Goal: Task Accomplishment & Management: Manage account settings

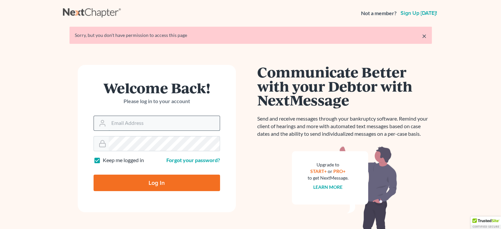
click at [138, 126] on input "Email Address" at bounding box center [164, 123] width 111 height 14
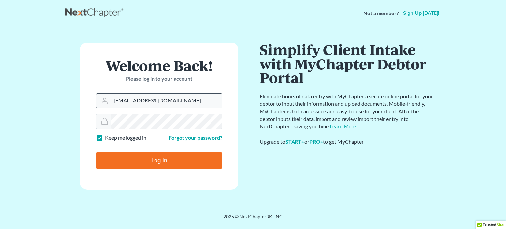
type input "carverfarrowesq@gmail.com"
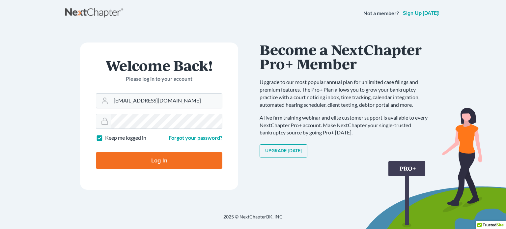
click at [162, 160] on input "Log In" at bounding box center [159, 160] width 126 height 16
type input "Thinking..."
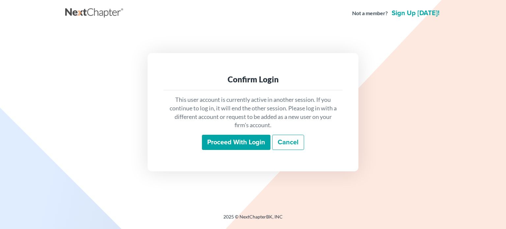
click at [220, 143] on input "Proceed with login" at bounding box center [236, 142] width 68 height 15
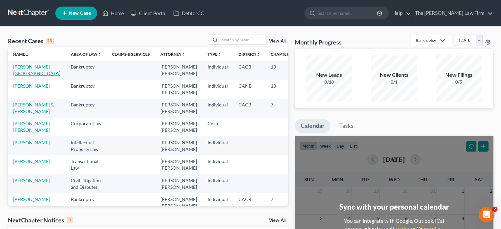
click at [20, 68] on link "[PERSON_NAME][GEOGRAPHIC_DATA]" at bounding box center [36, 70] width 47 height 12
select select "3"
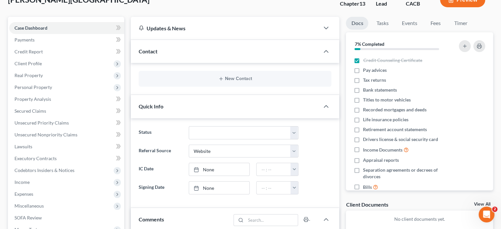
scroll to position [99, 0]
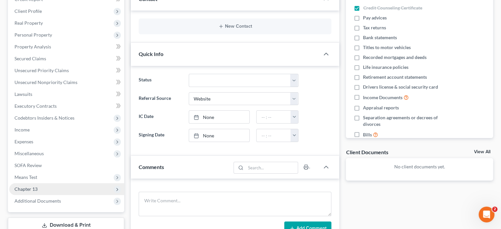
click at [47, 188] on span "Chapter 13" at bounding box center [66, 189] width 115 height 12
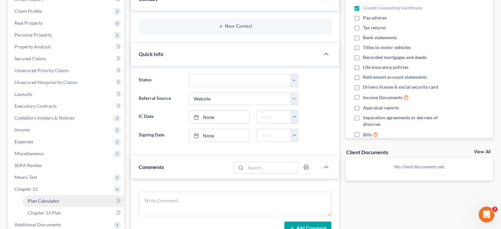
click at [49, 198] on span "Plan Calculator" at bounding box center [44, 201] width 32 height 6
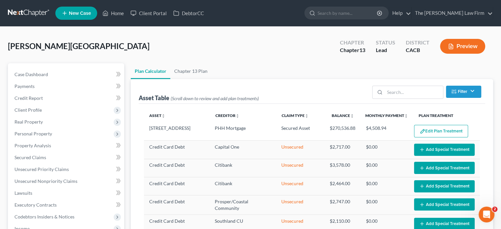
select select "59"
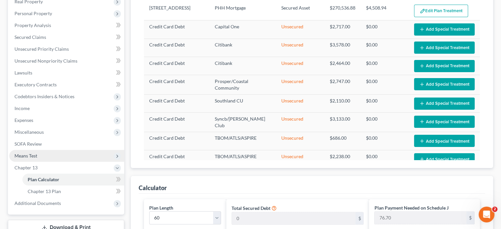
scroll to position [132, 0]
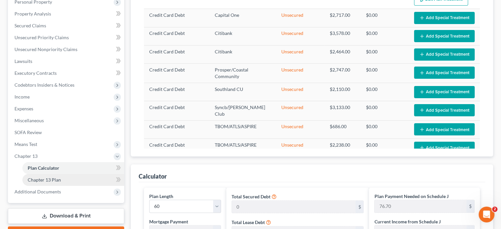
click at [40, 177] on span "Chapter 13 Plan" at bounding box center [44, 180] width 33 height 6
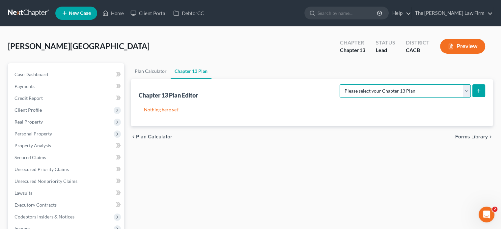
click at [416, 94] on select "Please select your Chapter 13 Plan [GEOGRAPHIC_DATA] of [US_STATE] - Effective …" at bounding box center [404, 90] width 131 height 13
select select "1"
click at [353, 84] on select "Please select your Chapter 13 Plan [GEOGRAPHIC_DATA] of [US_STATE] - Effective …" at bounding box center [404, 90] width 131 height 13
click at [386, 118] on div "Nothing here yet!" at bounding box center [312, 113] width 346 height 25
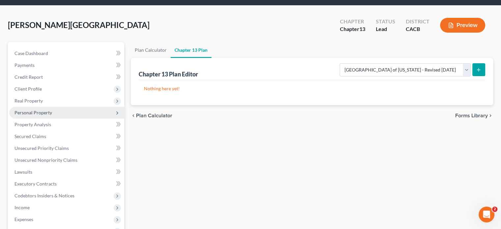
scroll to position [33, 0]
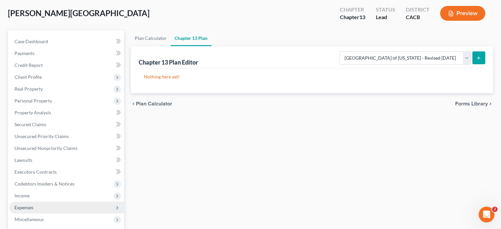
click at [32, 210] on span "Expenses" at bounding box center [23, 207] width 19 height 6
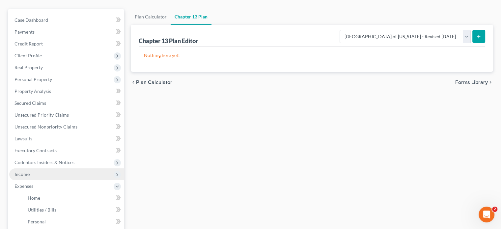
scroll to position [66, 0]
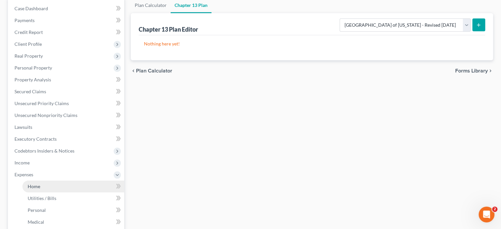
click at [58, 190] on link "Home" at bounding box center [73, 186] width 102 height 12
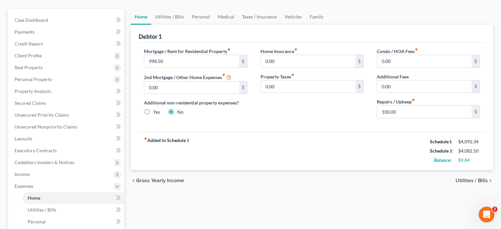
scroll to position [66, 0]
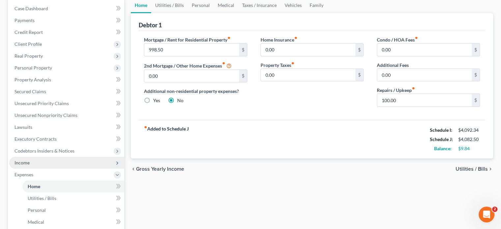
click at [39, 161] on span "Income" at bounding box center [66, 163] width 115 height 12
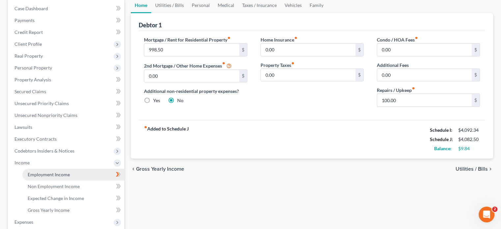
click at [39, 173] on span "Employment Income" at bounding box center [49, 175] width 42 height 6
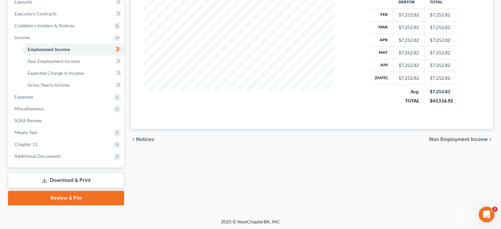
scroll to position [192, 0]
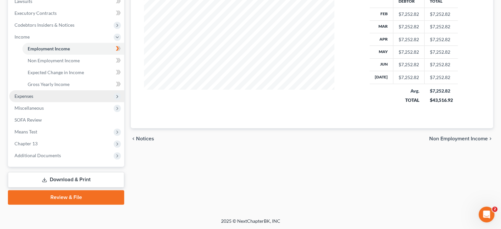
click at [38, 98] on span "Expenses" at bounding box center [66, 96] width 115 height 12
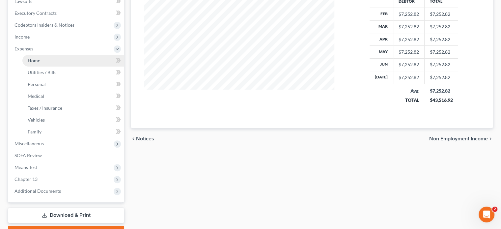
click at [67, 59] on link "Home" at bounding box center [73, 61] width 102 height 12
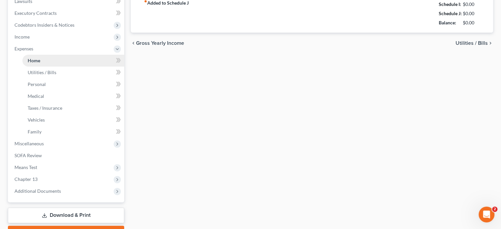
type input "998.50"
type input "0.00"
radio input "true"
type input "0.00"
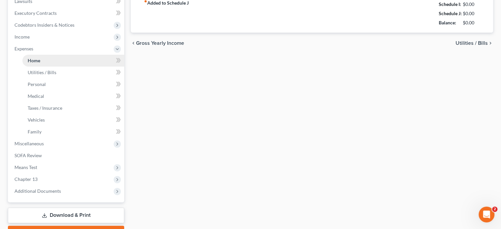
type input "0.00"
type input "100.00"
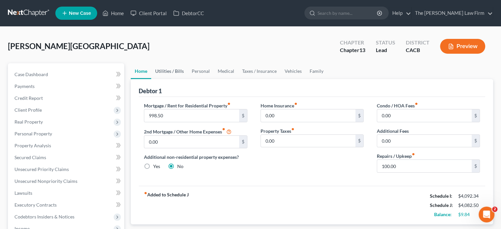
click at [174, 73] on link "Utilities / Bills" at bounding box center [169, 71] width 37 height 16
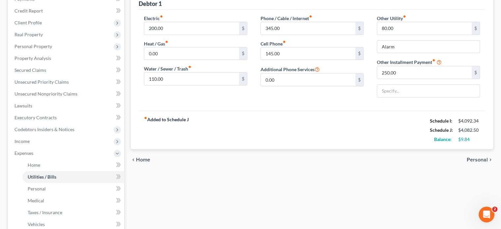
scroll to position [99, 0]
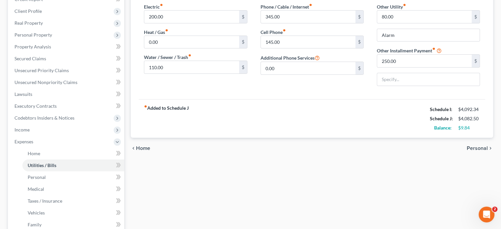
click at [480, 146] on span "Personal" at bounding box center [477, 148] width 21 height 5
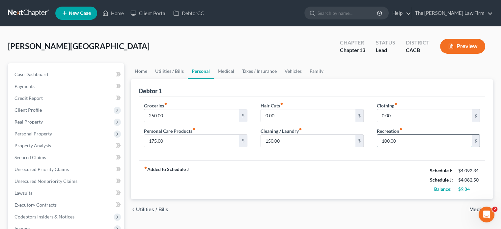
click at [466, 138] on input "100.00" at bounding box center [424, 141] width 95 height 13
click at [372, 189] on div "fiber_manual_record Added to Schedule J Schedule I: $4,092.34 Schedule J: $4,00…" at bounding box center [312, 179] width 346 height 39
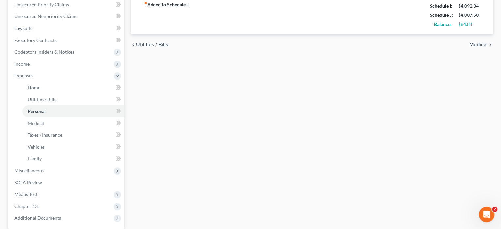
scroll to position [227, 0]
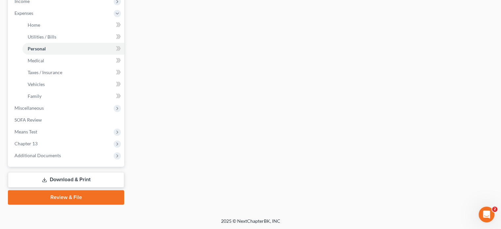
click at [50, 179] on link "Download & Print" at bounding box center [66, 179] width 116 height 15
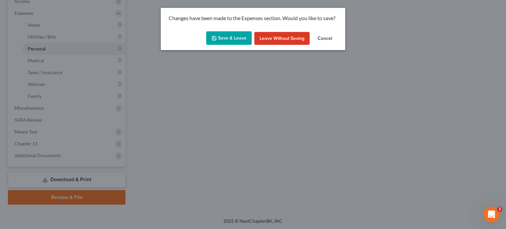
click at [235, 33] on button "Save & Leave" at bounding box center [228, 38] width 45 height 14
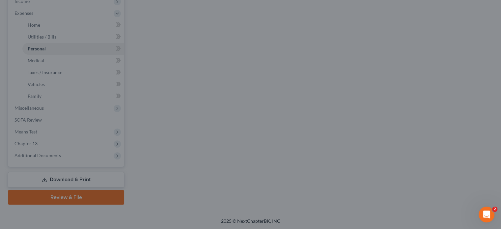
type input "25.00"
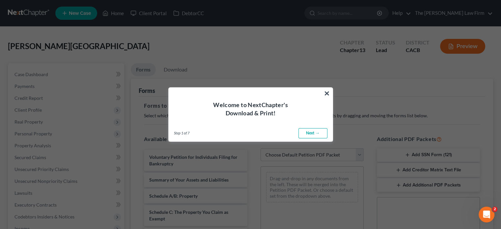
click at [319, 133] on link "Next →" at bounding box center [312, 133] width 29 height 11
select select "0"
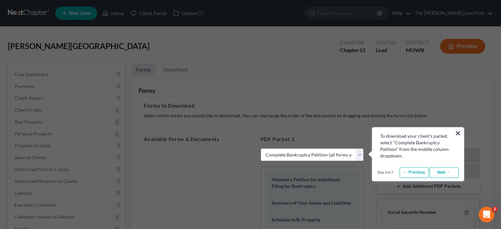
click at [439, 174] on link "Next →" at bounding box center [443, 172] width 29 height 11
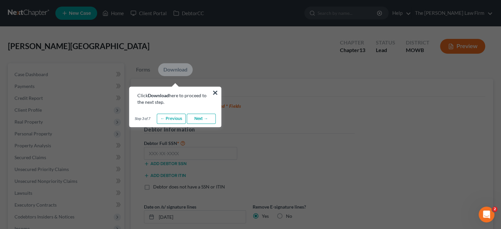
click at [201, 118] on link "Next →" at bounding box center [201, 119] width 29 height 11
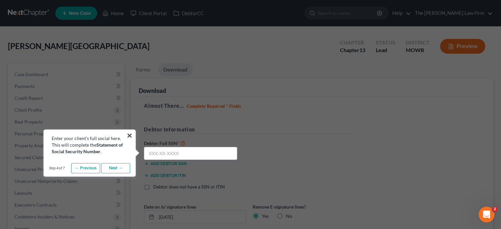
click at [121, 168] on link "Next →" at bounding box center [115, 168] width 29 height 11
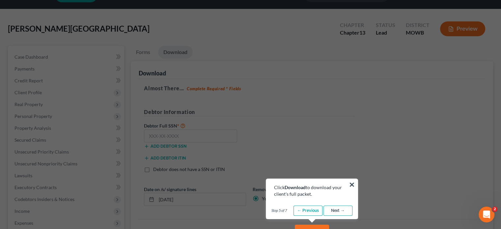
scroll to position [33, 0]
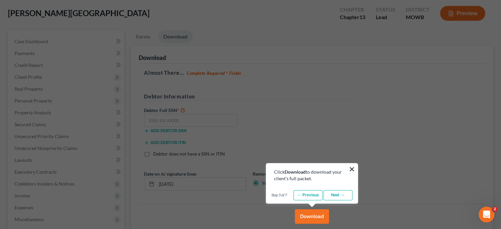
click at [340, 193] on link "Next →" at bounding box center [337, 195] width 29 height 11
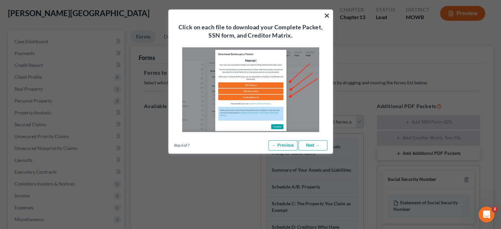
click at [314, 148] on link "Next →" at bounding box center [312, 145] width 29 height 11
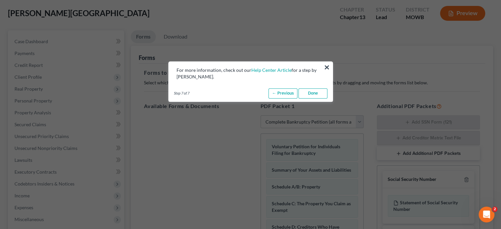
click at [311, 93] on link "Done" at bounding box center [312, 93] width 29 height 11
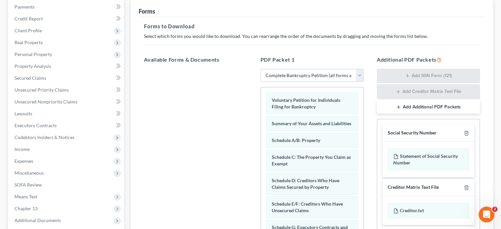
scroll to position [0, 0]
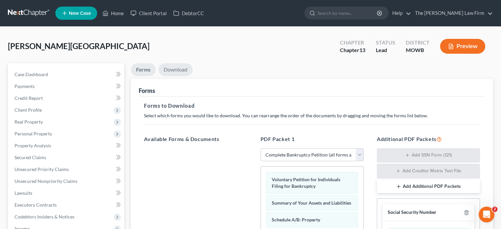
click at [179, 64] on link "Download" at bounding box center [175, 69] width 34 height 13
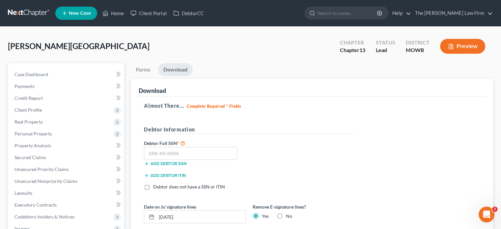
scroll to position [99, 0]
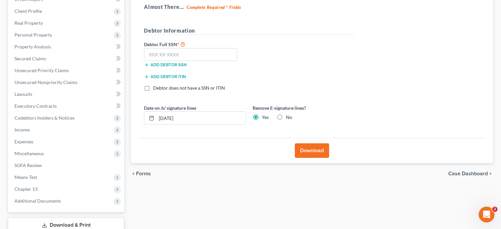
click at [312, 153] on button "Download" at bounding box center [312, 150] width 34 height 14
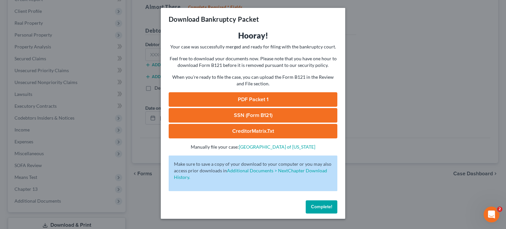
click at [265, 100] on link "PDF Packet 1" at bounding box center [253, 99] width 169 height 14
click at [328, 203] on button "Complete!" at bounding box center [322, 206] width 32 height 13
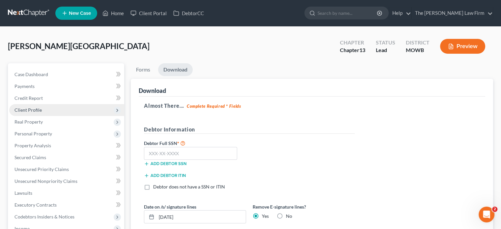
scroll to position [33, 0]
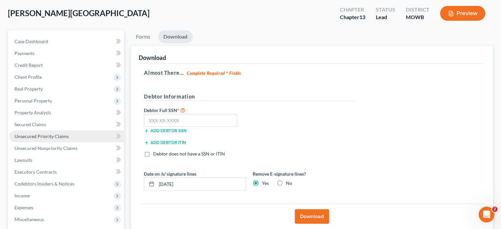
click at [46, 132] on link "Unsecured Priority Claims" at bounding box center [66, 136] width 115 height 12
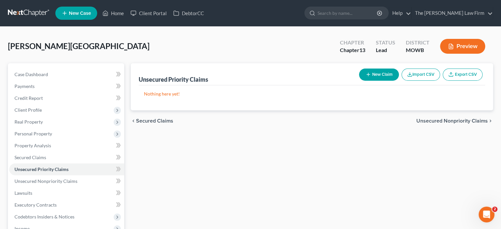
click at [384, 69] on button "New Claim" at bounding box center [379, 74] width 40 height 12
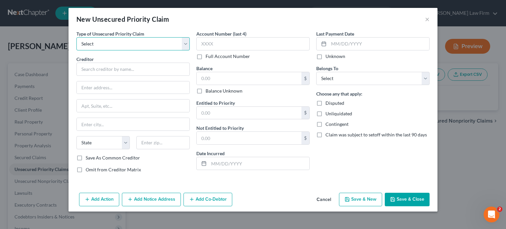
click at [102, 39] on select "Select Taxes & Other Government Units Domestic Support Obligations Extensions o…" at bounding box center [132, 43] width 113 height 13
select select "0"
click at [76, 37] on select "Select Taxes & Other Government Units Domestic Support Obligations Extensions o…" at bounding box center [132, 43] width 113 height 13
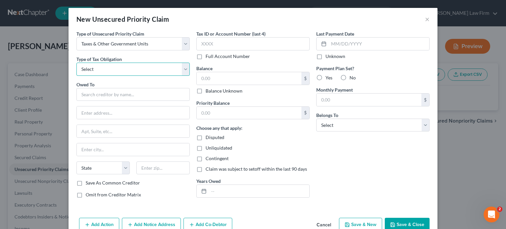
click at [117, 64] on select "Select Federal City State Franchise Tax Board Other" at bounding box center [132, 69] width 113 height 13
select select "0"
click at [76, 63] on select "Select Federal City State Franchise Tax Board Other" at bounding box center [132, 69] width 113 height 13
click at [95, 90] on input "text" at bounding box center [132, 94] width 113 height 13
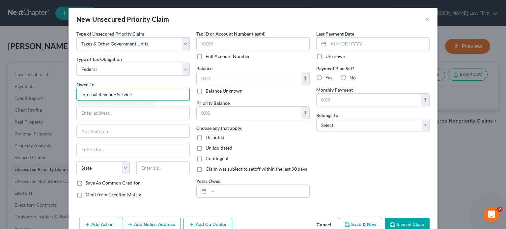
type input "Internal Revenue Service"
click at [115, 80] on div "Type of Unsecured Priority Claim * Select Taxes & Other Government Units Domest…" at bounding box center [133, 116] width 120 height 173
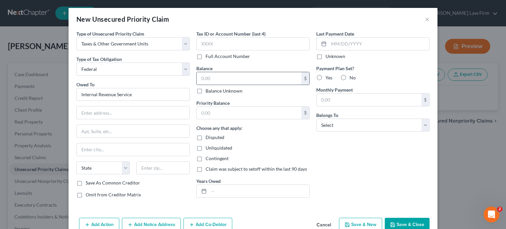
click at [226, 74] on input "text" at bounding box center [249, 78] width 105 height 13
type input "1,866.76"
click at [293, 137] on div "Disputed" at bounding box center [252, 137] width 113 height 7
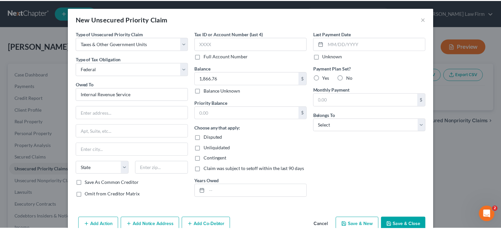
scroll to position [15, 0]
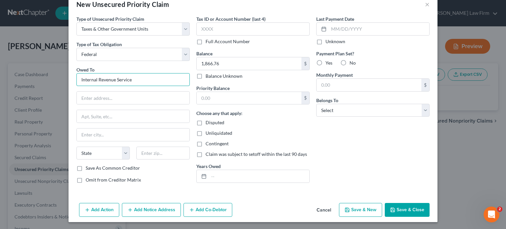
drag, startPoint x: 140, startPoint y: 79, endPoint x: 14, endPoint y: 73, distance: 126.2
click at [14, 73] on div "New Unsecured Priority Claim × Type of Unsecured Priority Claim * Select Taxes …" at bounding box center [253, 114] width 506 height 229
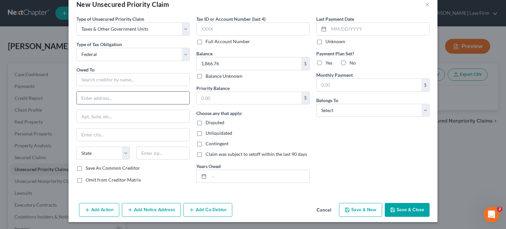
click at [94, 93] on input "text" at bounding box center [133, 98] width 113 height 13
paste input "Internal Revenue Service"
type input "Internal Revenue Service"
click at [108, 77] on input "text" at bounding box center [132, 79] width 113 height 13
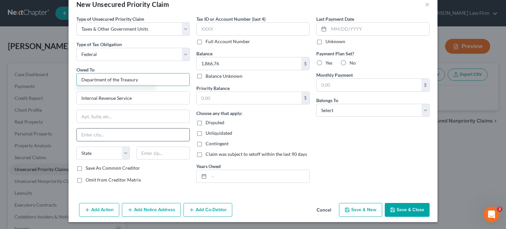
type input "Department of the Treasury"
click at [124, 135] on input "text" at bounding box center [133, 134] width 113 height 13
type input "[PERSON_NAME]"
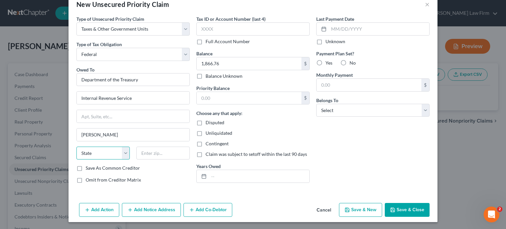
click at [95, 155] on select "State [US_STATE] AK AR AZ CA CO CT DE DC [GEOGRAPHIC_DATA] [GEOGRAPHIC_DATA] GU…" at bounding box center [102, 153] width 53 height 13
select select "46"
click at [76, 147] on select "State [US_STATE] AK AR AZ CA CO CT DE DC [GEOGRAPHIC_DATA] [GEOGRAPHIC_DATA] GU…" at bounding box center [102, 153] width 53 height 13
click at [156, 152] on input "text" at bounding box center [162, 153] width 53 height 13
type input "84201-0025"
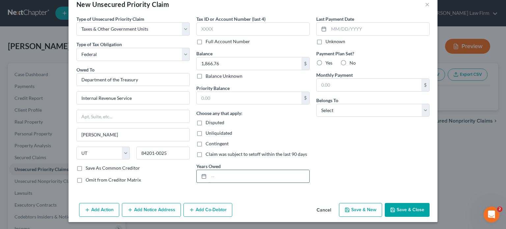
click at [246, 180] on input "text" at bounding box center [259, 176] width 100 height 13
type input "2022"
click at [319, 174] on div "Last Payment Date Unknown Payment Plan Set? Yes No Monthly Payment $ Belongs To…" at bounding box center [373, 101] width 120 height 173
click at [411, 207] on button "Save & Close" at bounding box center [407, 210] width 45 height 14
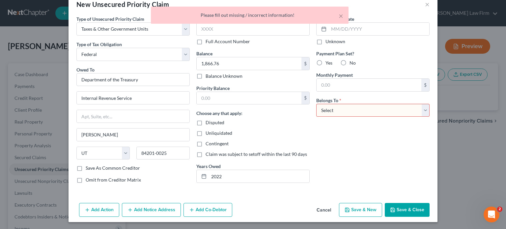
click at [339, 111] on select "Select Debtor 1 Only Debtor 2 Only Debtor 1 And Debtor 2 Only At Least One Of T…" at bounding box center [372, 110] width 113 height 13
select select "0"
click at [316, 104] on select "Select Debtor 1 Only Debtor 2 Only Debtor 1 And Debtor 2 Only At Least One Of T…" at bounding box center [372, 110] width 113 height 13
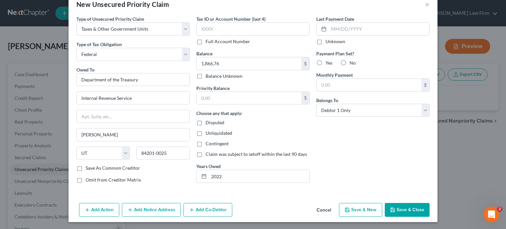
click at [407, 206] on button "Save & Close" at bounding box center [407, 210] width 45 height 14
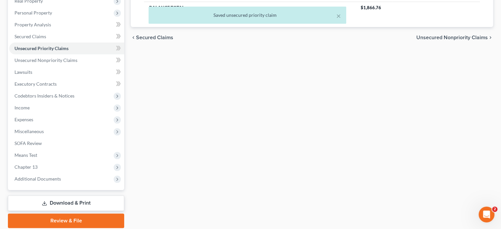
scroll to position [144, 0]
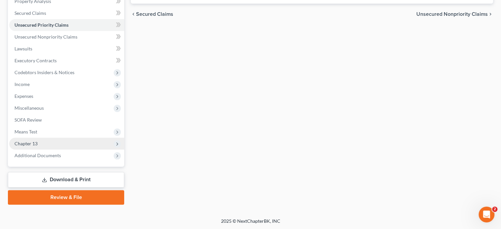
click at [52, 142] on span "Chapter 13" at bounding box center [66, 144] width 115 height 12
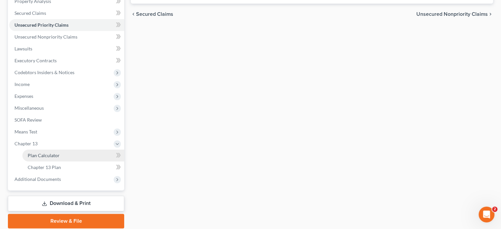
click at [54, 159] on link "Plan Calculator" at bounding box center [73, 155] width 102 height 12
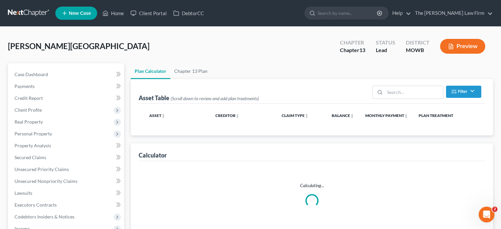
select select "59"
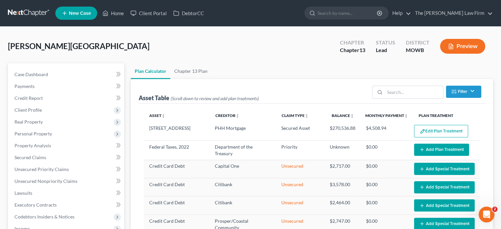
select select "59"
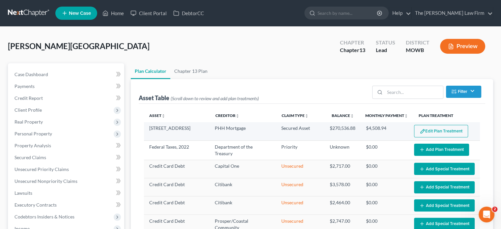
click at [432, 129] on button "Edit Plan Treatment" at bounding box center [441, 131] width 54 height 13
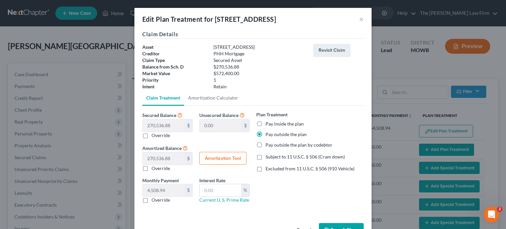
click at [151, 201] on label "Override" at bounding box center [160, 200] width 18 height 7
click at [154, 201] on input "Override" at bounding box center [156, 199] width 4 height 4
checkbox input "true"
click at [161, 191] on input "0.00" at bounding box center [164, 190] width 42 height 13
type input "988.50"
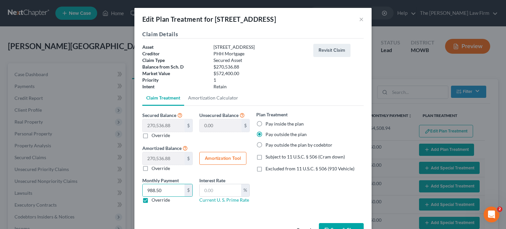
click at [302, 217] on div "Claim Details Asset [STREET_ADDRESS] Creditor PHH Mortgage Claim Type Secured A…" at bounding box center [252, 125] width 237 height 190
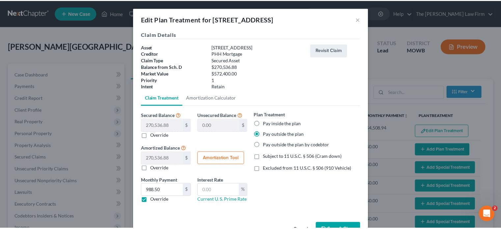
scroll to position [21, 0]
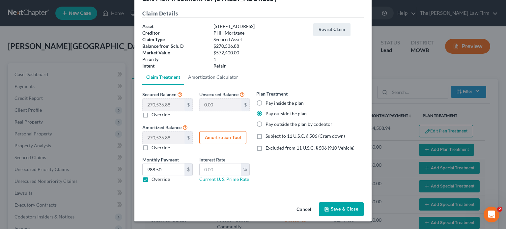
click at [342, 209] on button "Save & Close" at bounding box center [341, 209] width 45 height 14
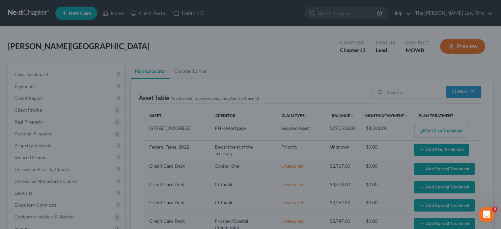
select select "59"
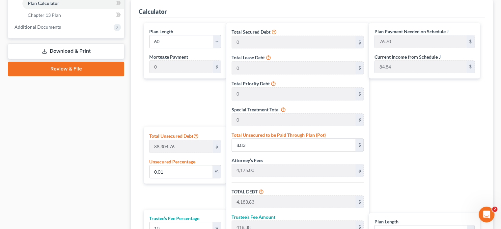
scroll to position [329, 0]
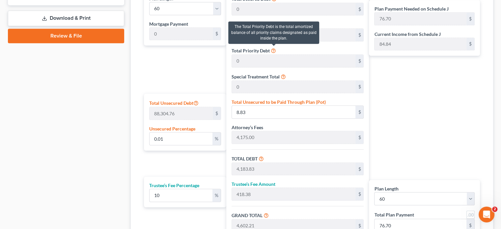
click at [274, 51] on icon at bounding box center [273, 50] width 5 height 6
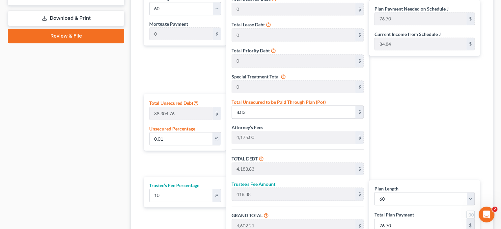
click at [167, 89] on div "Plan Length 1 2 3 4 5 6 7 8 9 10 11 12 13 14 15 16 17 18 19 20 21 22 23 24 25 2…" at bounding box center [184, 123] width 86 height 267
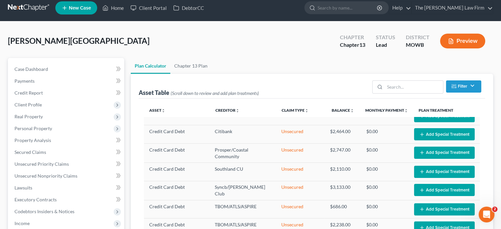
scroll to position [0, 0]
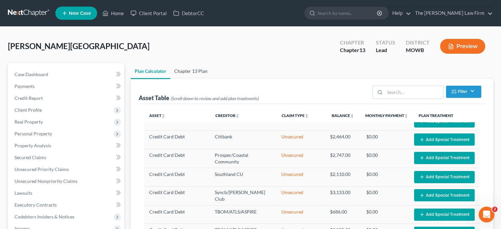
click at [183, 72] on link "Chapter 13 Plan" at bounding box center [190, 71] width 41 height 16
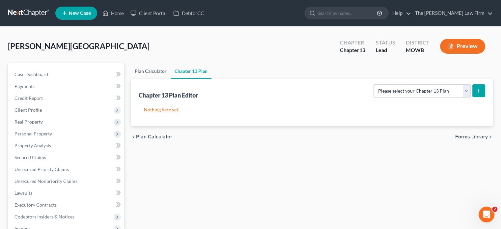
click at [146, 69] on link "Plan Calculator" at bounding box center [151, 71] width 40 height 16
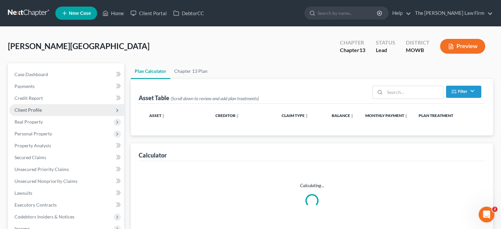
select select "59"
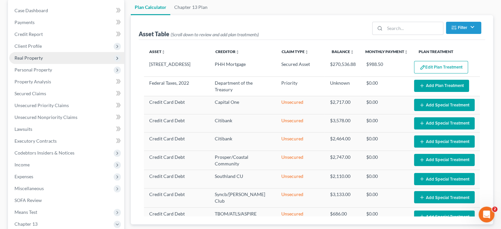
scroll to position [99, 0]
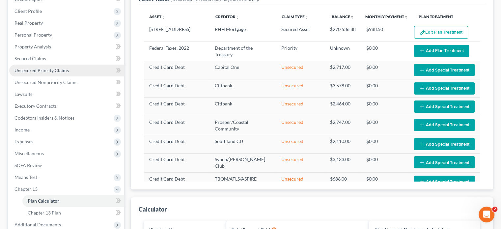
click at [75, 70] on link "Unsecured Priority Claims" at bounding box center [66, 71] width 115 height 12
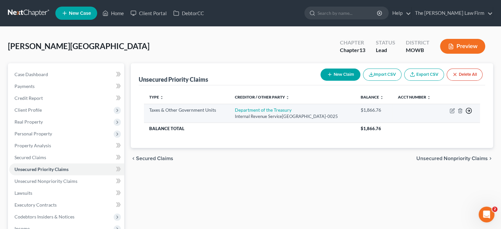
click at [468, 110] on icon "button" at bounding box center [468, 110] width 7 height 7
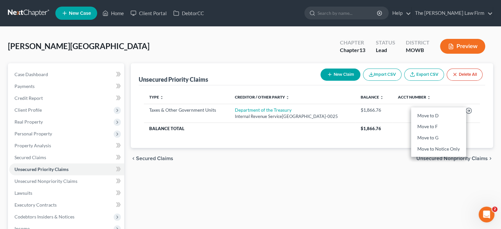
click at [338, 209] on div "Unsecured Priority Claims New Claim Import CSV Export CSV Delete All Type expan…" at bounding box center [311, 205] width 369 height 285
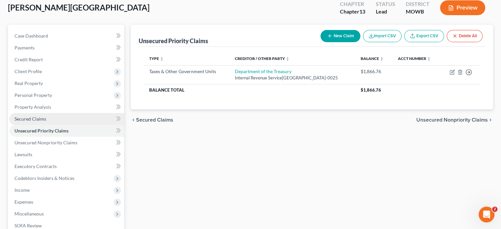
scroll to position [99, 0]
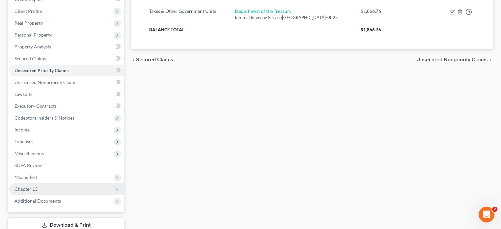
click at [31, 184] on span "Chapter 13" at bounding box center [66, 189] width 115 height 12
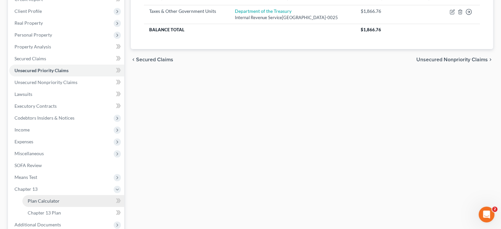
click at [39, 201] on span "Plan Calculator" at bounding box center [44, 201] width 32 height 6
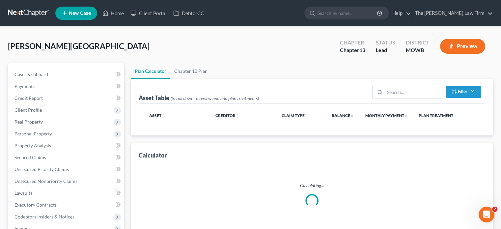
select select "59"
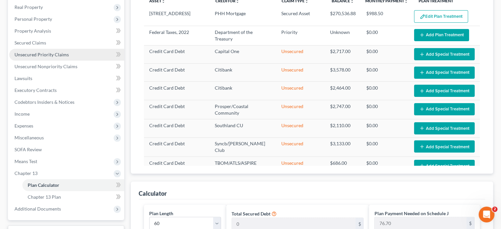
click at [54, 50] on link "Unsecured Priority Claims" at bounding box center [66, 55] width 115 height 12
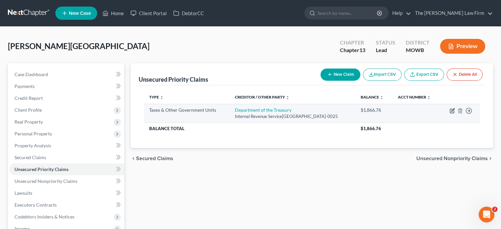
click at [452, 109] on icon "button" at bounding box center [452, 109] width 3 height 3
select select "0"
select select "46"
select select "0"
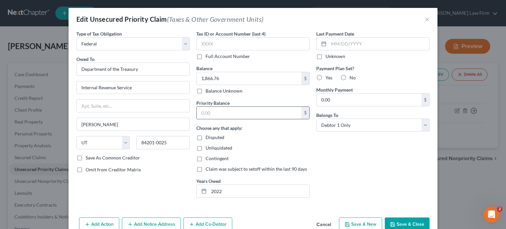
click at [213, 113] on input "text" at bounding box center [249, 113] width 105 height 13
type input "1,866.76"
click at [287, 151] on div "Choose any that apply: Disputed Unliquidated Contingent Claim was subject to se…" at bounding box center [252, 148] width 113 height 48
click at [415, 219] on button "Save & Close" at bounding box center [407, 224] width 45 height 14
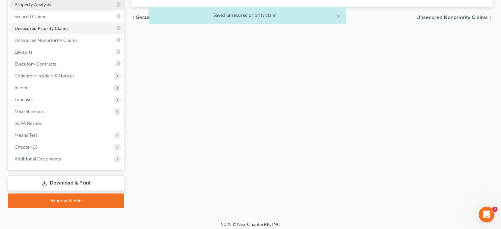
scroll to position [144, 0]
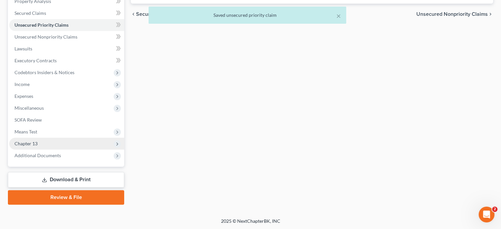
click at [33, 142] on span "Chapter 13" at bounding box center [25, 144] width 23 height 6
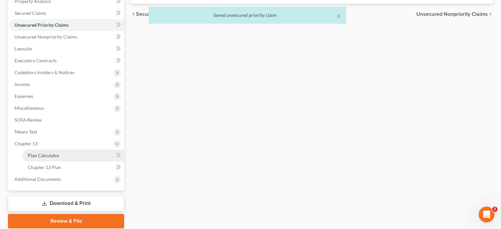
click at [33, 150] on link "Plan Calculator" at bounding box center [73, 155] width 102 height 12
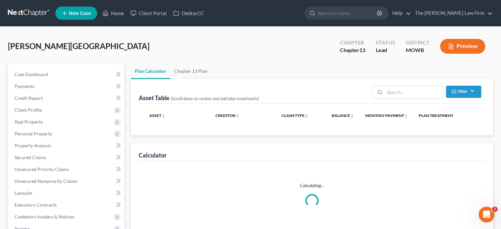
select select "59"
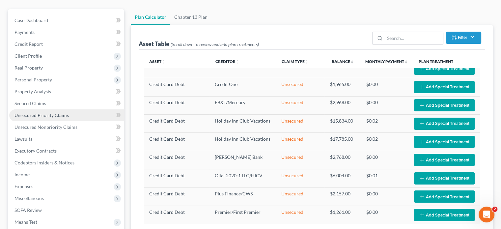
scroll to position [66, 0]
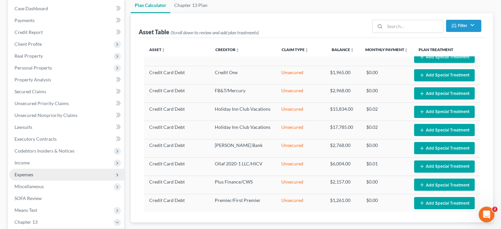
click at [31, 175] on span "Expenses" at bounding box center [23, 175] width 19 height 6
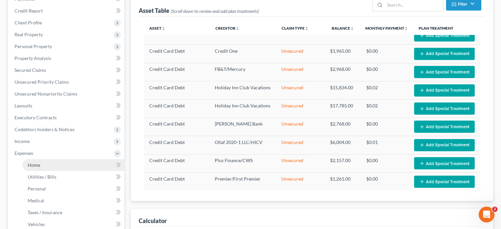
scroll to position [99, 0]
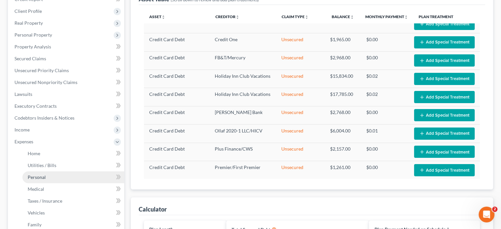
click at [38, 181] on link "Personal" at bounding box center [73, 177] width 102 height 12
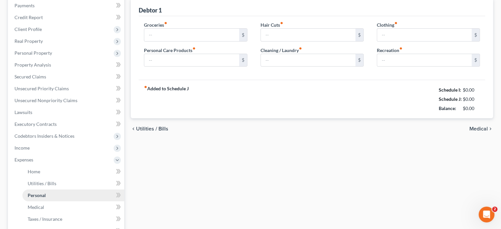
type input "250.00"
type input "175.00"
type input "0.00"
type input "150.00"
type input "0.00"
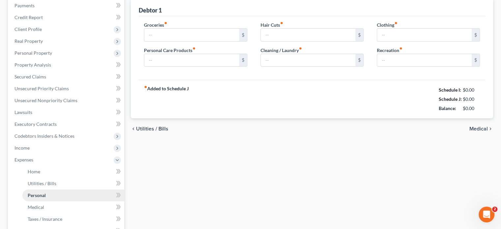
type input "25.00"
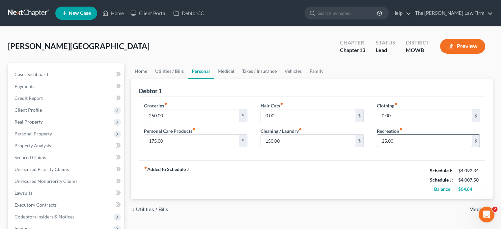
click at [394, 142] on input "25.00" at bounding box center [424, 141] width 95 height 13
click at [355, 165] on div "fiber_manual_record Added to Schedule J Schedule I: $4,092.34 Schedule J: $3,98…" at bounding box center [312, 179] width 346 height 39
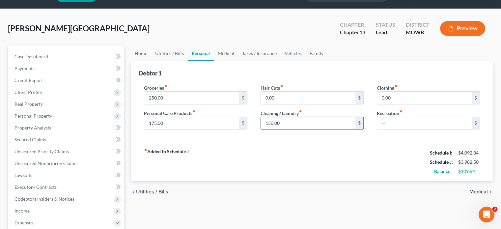
scroll to position [33, 0]
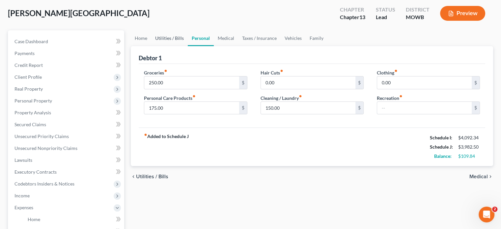
click at [168, 42] on link "Utilities / Bills" at bounding box center [169, 38] width 37 height 16
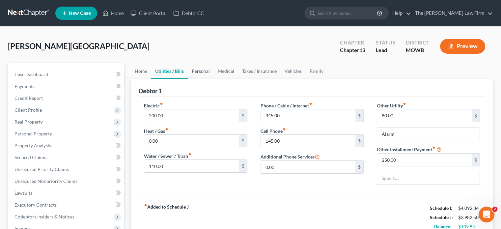
click at [205, 67] on link "Personal" at bounding box center [201, 71] width 26 height 16
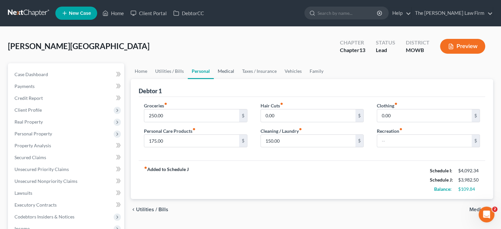
click at [225, 74] on link "Medical" at bounding box center [226, 71] width 24 height 16
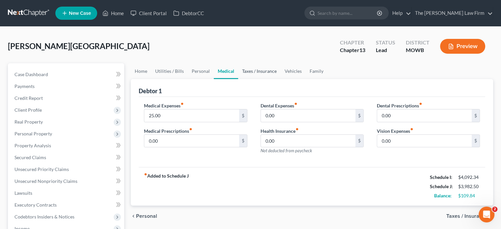
click at [263, 71] on link "Taxes / Insurance" at bounding box center [259, 71] width 42 height 16
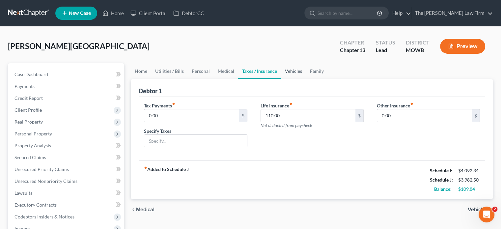
click at [292, 70] on link "Vehicles" at bounding box center [293, 71] width 25 height 16
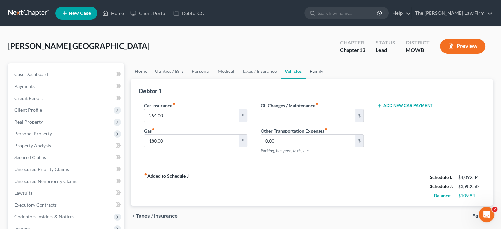
click at [307, 71] on link "Family" at bounding box center [317, 71] width 22 height 16
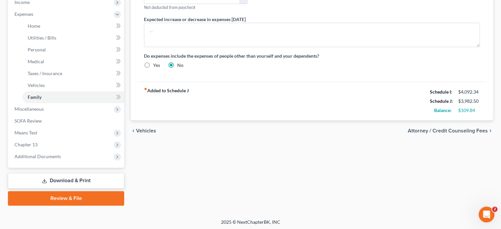
scroll to position [227, 0]
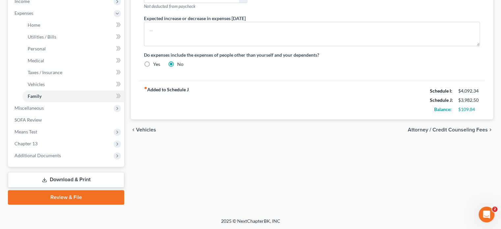
click at [438, 131] on span "Attorney / Credit Counseling Fees" at bounding box center [448, 129] width 80 height 5
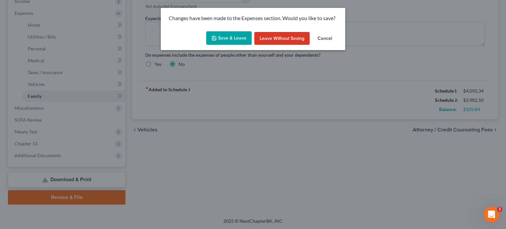
click at [233, 36] on button "Save & Leave" at bounding box center [228, 38] width 45 height 14
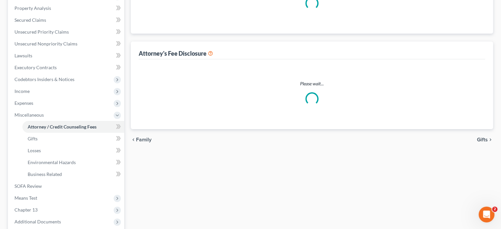
select select "0"
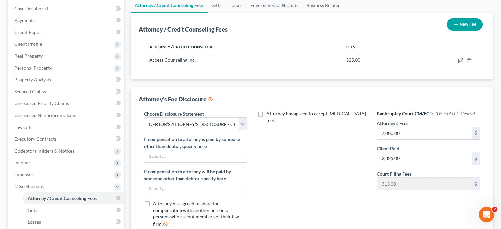
scroll to position [165, 0]
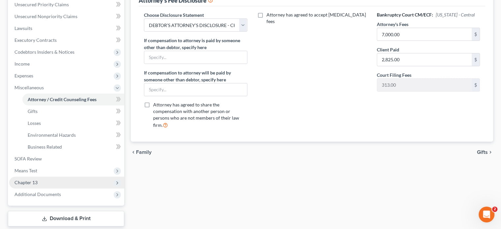
click at [29, 184] on span "Chapter 13" at bounding box center [25, 182] width 23 height 6
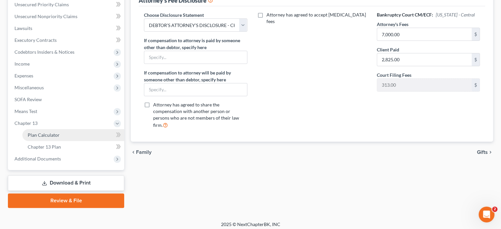
click at [54, 136] on span "Plan Calculator" at bounding box center [44, 135] width 32 height 6
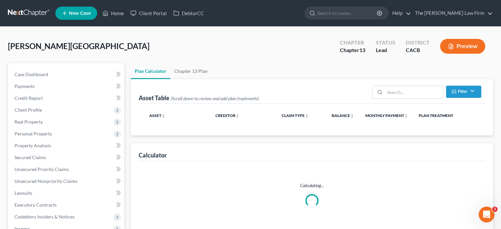
select select "59"
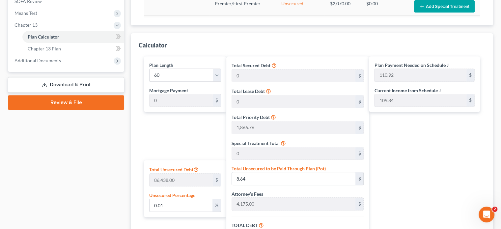
scroll to position [263, 0]
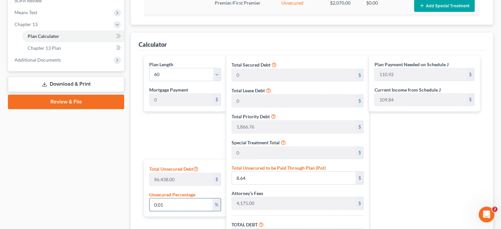
click at [189, 203] on input "0.01" at bounding box center [180, 204] width 63 height 13
type input "0.0"
type input "0"
type input "6,041.76"
type input "604.17"
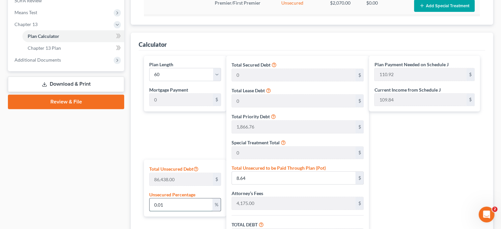
type input "6,645.93"
type input "110.76"
type input "0.005"
type input "4.32"
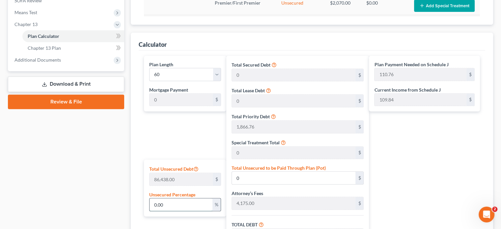
type input "6,046.08"
type input "604.60"
type input "6,650.69"
type input "110.84"
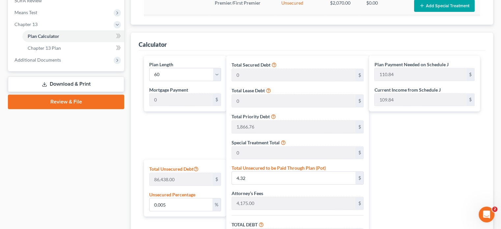
click at [128, 203] on div "Plan Calculator Chapter 13 Plan Asset Table (Scroll down to review and add plan…" at bounding box center [311, 76] width 369 height 552
click at [189, 204] on input "0.005" at bounding box center [180, 204] width 63 height 13
type input "0.00"
type input "0"
type input "6,041.76"
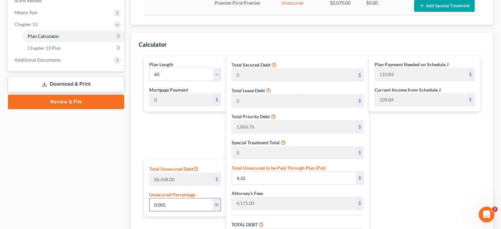
type input "604.17"
type input "6,645.93"
type input "110.76"
type input "0.0"
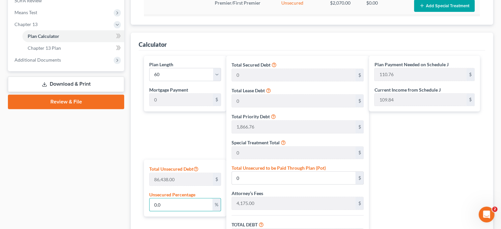
click at [137, 193] on div "Calculator Plan Length 1 2 3 4 5 6 7 8 9 10 11 12 13 14 15 16 17 18 19 20 21 22…" at bounding box center [312, 182] width 362 height 298
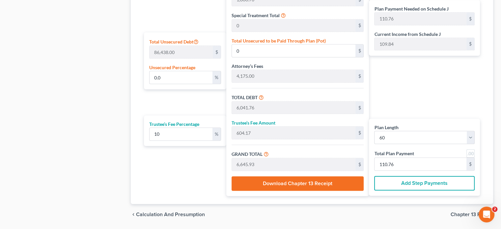
scroll to position [411, 0]
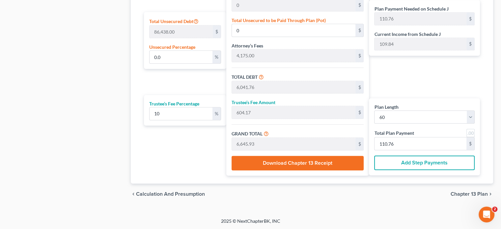
click at [461, 192] on span "Chapter 13 Plan" at bounding box center [468, 193] width 37 height 5
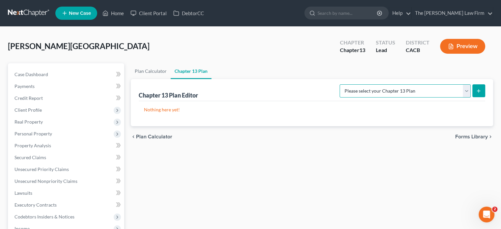
click at [404, 89] on select "Please select your Chapter 13 Plan [GEOGRAPHIC_DATA] of [US_STATE] - Effective …" at bounding box center [404, 90] width 131 height 13
select select "1"
click at [353, 84] on select "Please select your Chapter 13 Plan [GEOGRAPHIC_DATA] of [US_STATE] - Effective …" at bounding box center [404, 90] width 131 height 13
click at [272, 150] on div "Plan Calculator Chapter 13 Plan Chapter 13 Plan Editor Please select your Chapt…" at bounding box center [311, 217] width 369 height 309
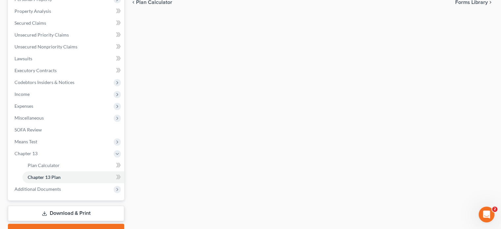
scroll to position [165, 0]
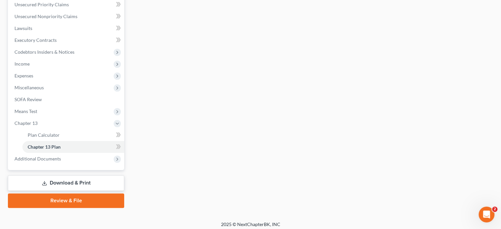
click at [54, 182] on link "Download & Print" at bounding box center [66, 182] width 116 height 15
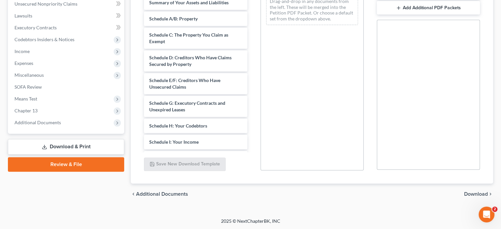
scroll to position [78, 0]
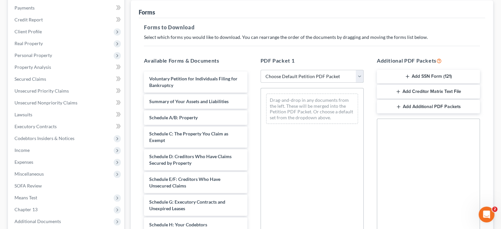
click at [290, 76] on select "Choose Default Petition PDF Packet Complete Bankruptcy Petition (all forms and …" at bounding box center [311, 76] width 103 height 13
select select "0"
click at [260, 70] on select "Choose Default Petition PDF Packet Complete Bankruptcy Petition (all forms and …" at bounding box center [311, 76] width 103 height 13
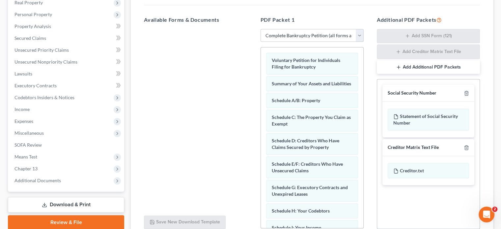
scroll to position [177, 0]
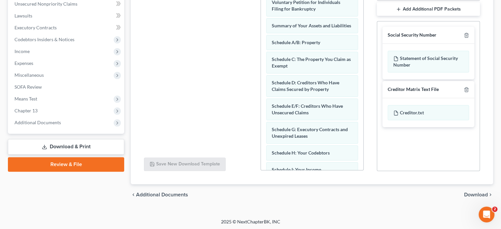
click at [474, 196] on span "Download" at bounding box center [476, 194] width 24 height 5
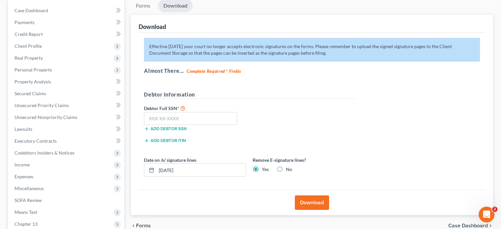
scroll to position [78, 0]
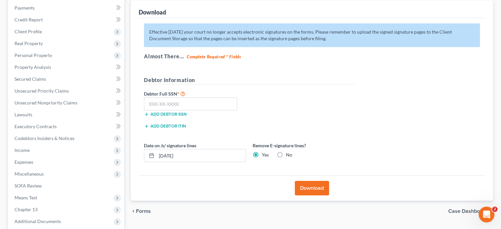
click at [316, 191] on button "Download" at bounding box center [312, 188] width 34 height 14
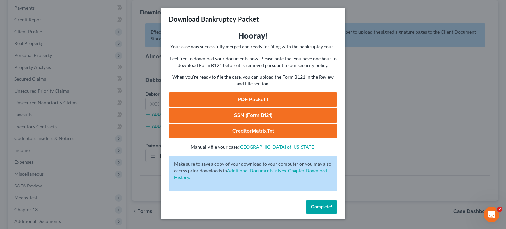
click at [233, 96] on link "PDF Packet 1" at bounding box center [253, 99] width 169 height 14
click at [319, 205] on span "Complete!" at bounding box center [321, 207] width 21 height 6
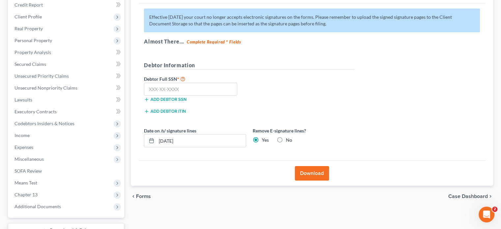
scroll to position [144, 0]
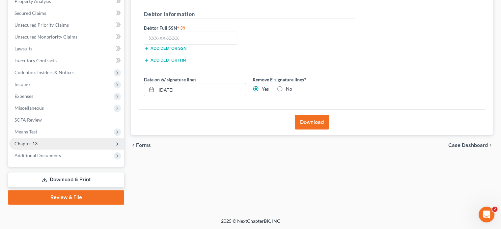
click at [45, 142] on span "Chapter 13" at bounding box center [66, 144] width 115 height 12
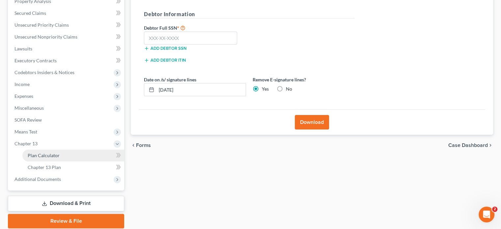
click at [45, 154] on span "Plan Calculator" at bounding box center [44, 155] width 32 height 6
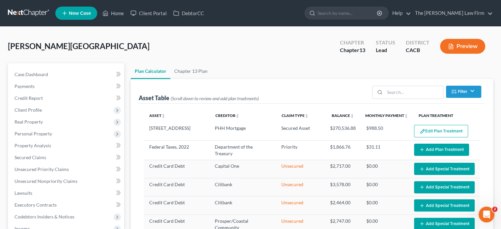
select select "59"
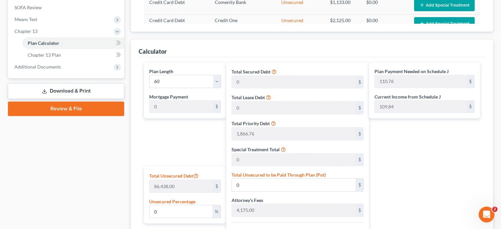
scroll to position [312, 0]
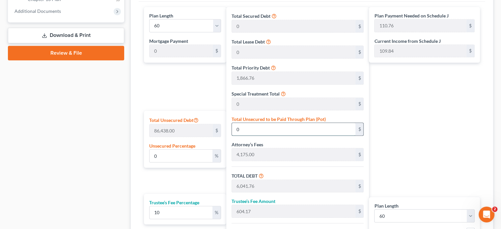
click at [316, 126] on input "0" at bounding box center [293, 129] width 123 height 13
type input "0.00"
click at [122, 177] on div "Case Dashboard Payments Invoices Payments Payments Credit Report Client Profile" at bounding box center [66, 27] width 123 height 552
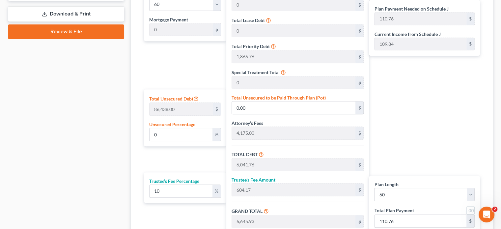
scroll to position [345, 0]
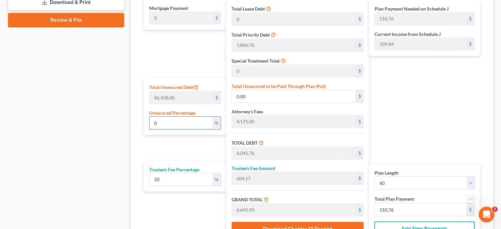
click at [197, 118] on input "0" at bounding box center [180, 123] width 63 height 13
type input "0."
type input "0"
click at [137, 156] on div "Calculator Plan Length 1 2 3 4 5 6 7 8 9 10 11 12 13 14 15 16 17 18 19 20 21 22…" at bounding box center [312, 100] width 362 height 298
click at [314, 97] on input "0" at bounding box center [293, 96] width 123 height 13
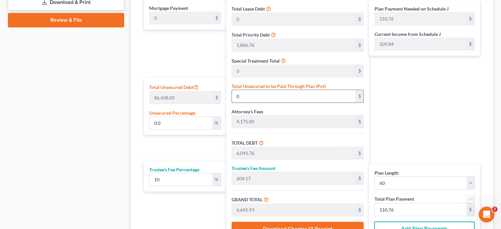
type input "0"
type input "0.0"
type input "0.000011568985862699277"
type input "0.01"
type input "6,041.77"
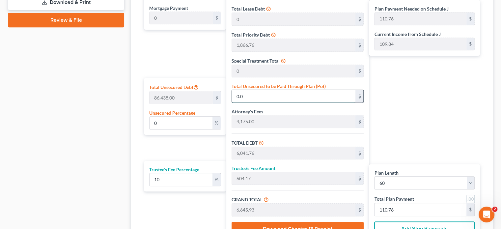
type input "6,645.94"
type input "0.01"
click at [192, 147] on div "Plan Length 1 2 3 4 5 6 7 8 9 10 11 12 13 14 15 16 17 18 19 20 21 22 23 24 25 2…" at bounding box center [184, 107] width 86 height 267
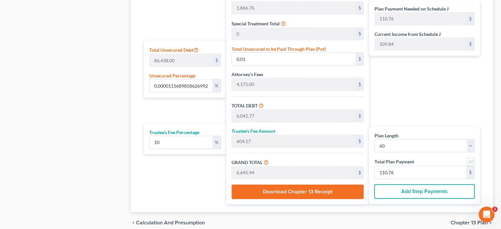
scroll to position [411, 0]
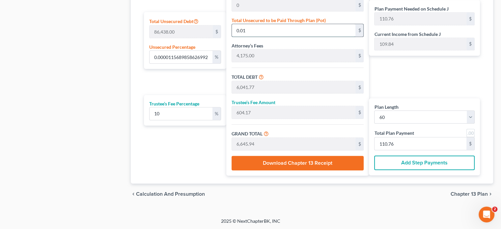
click at [267, 30] on input "0.01" at bounding box center [293, 30] width 123 height 13
type input "0.0011568985862699275"
type input "1"
type input "6,042.76"
type input "604.27"
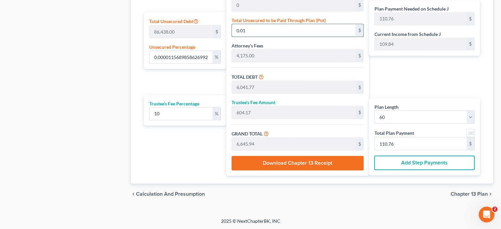
type input "6,647.03"
type input "110.78"
click at [142, 85] on div "Plan Length 1 2 3 4 5 6 7 8 9 10 11 12 13 14 15 16 17 18 19 20 21 22 23 24 25 2…" at bounding box center [184, 41] width 86 height 267
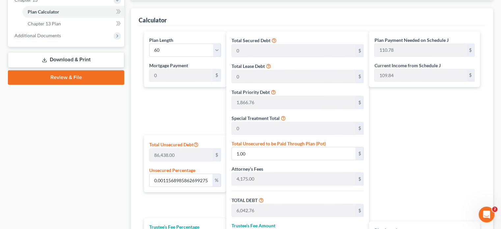
scroll to position [345, 0]
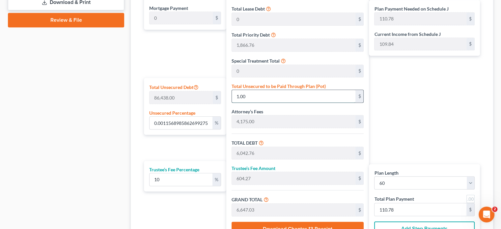
click at [265, 92] on input "1.00" at bounding box center [293, 96] width 123 height 13
type input "1"
type input "0"
type input "6,041.76"
type input "604.17"
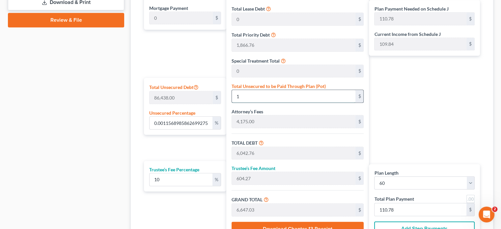
type input "6,645.93"
type input "110.76"
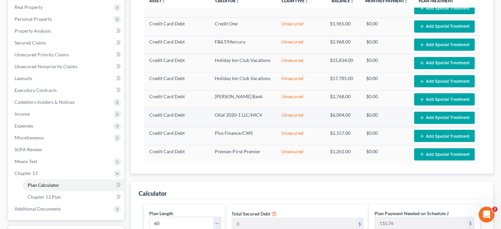
scroll to position [256, 0]
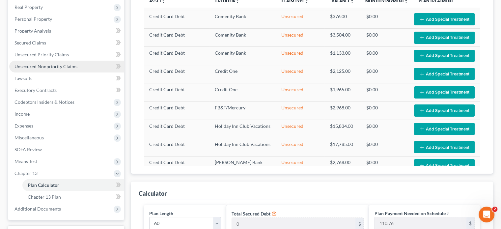
click at [42, 63] on link "Unsecured Nonpriority Claims" at bounding box center [66, 67] width 115 height 12
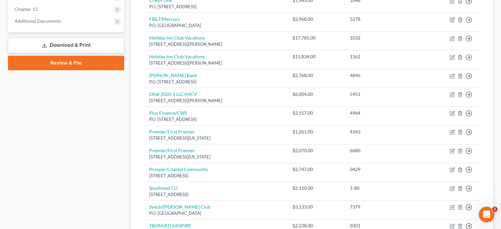
scroll to position [197, 0]
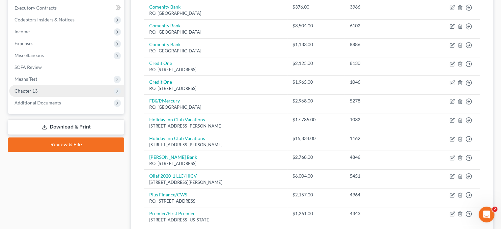
click at [33, 90] on span "Chapter 13" at bounding box center [25, 91] width 23 height 6
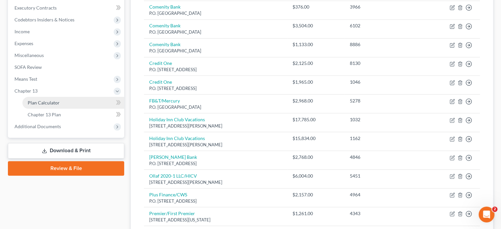
click at [47, 104] on span "Plan Calculator" at bounding box center [44, 103] width 32 height 6
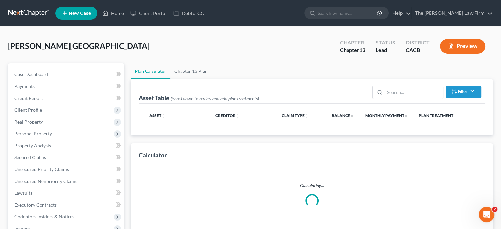
select select "59"
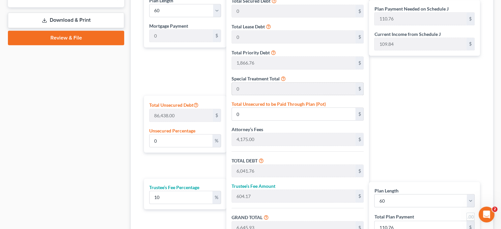
scroll to position [362, 0]
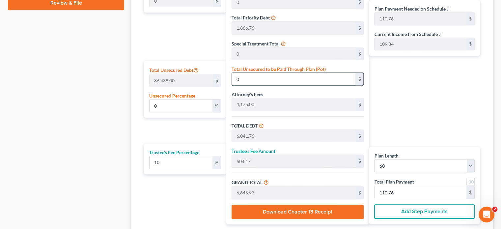
click at [265, 79] on input "0" at bounding box center [293, 79] width 123 height 13
type input "0."
type input "0.00023137971725398552"
type input "0.2"
type input "6,041.96"
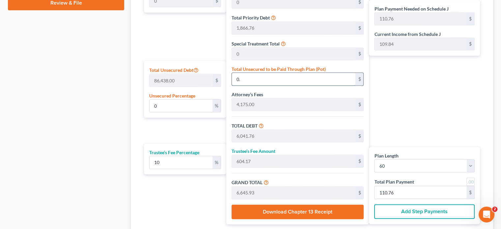
type input "604.19"
type input "6,646.15"
type input "0.00027765566070478263"
type input "0.24"
type input "6,042.00"
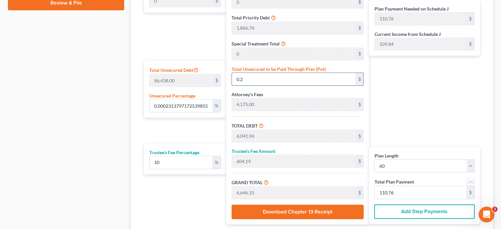
type input "604.20"
type input "6,646.20"
type input "110.77"
type input "0.24"
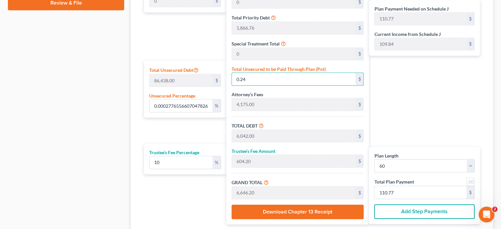
click at [260, 77] on input "0.24" at bounding box center [293, 79] width 123 height 13
type input "0"
type input "6,041.76"
type input "604.17"
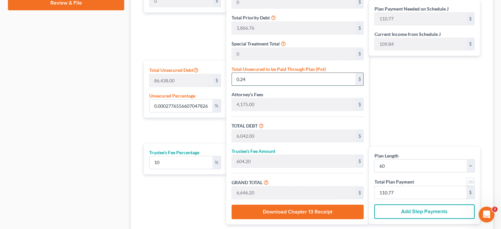
type input "6,645.93"
type input "110.76"
type input "0."
type input "0.0006941391517619565"
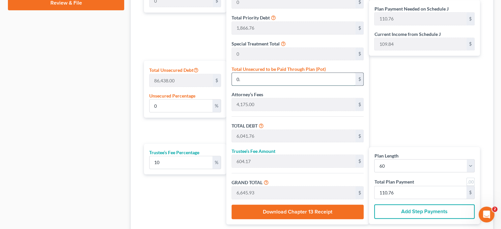
type input "0.6"
type input "6,042.36"
type input "604.23"
type input "6,646.59"
type input "110.77"
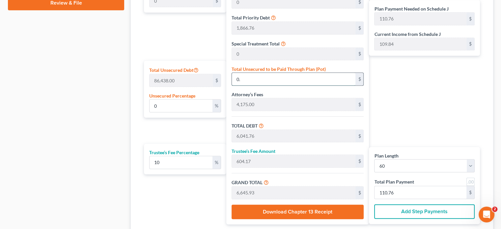
type input "110.77"
type input "0.60"
click at [139, 129] on div "Plan Length 1 2 3 4 5 6 7 8 9 10 11 12 13 14 15 16 17 18 19 20 21 22 23 24 25 2…" at bounding box center [312, 92] width 346 height 281
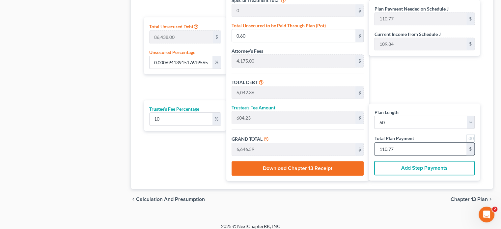
scroll to position [411, 0]
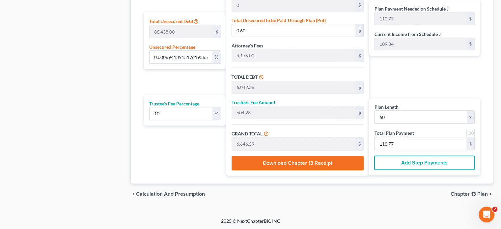
click at [473, 192] on span "Chapter 13 Plan" at bounding box center [468, 193] width 37 height 5
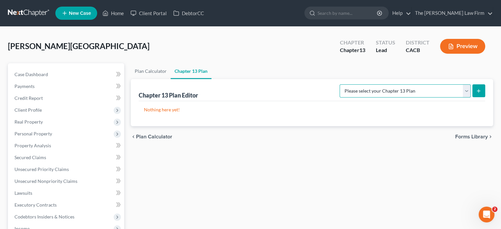
click at [408, 92] on select "Please select your Chapter 13 Plan [GEOGRAPHIC_DATA] of [US_STATE] - Effective …" at bounding box center [404, 90] width 131 height 13
select select "1"
click at [353, 84] on select "Please select your Chapter 13 Plan [GEOGRAPHIC_DATA] of [US_STATE] - Effective …" at bounding box center [404, 90] width 131 height 13
click at [354, 149] on div "Plan Calculator Chapter 13 Plan Chapter 13 Plan Editor Please select your Chapt…" at bounding box center [311, 217] width 369 height 309
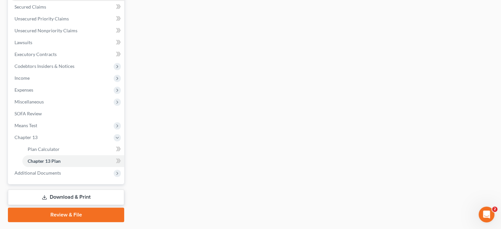
scroll to position [168, 0]
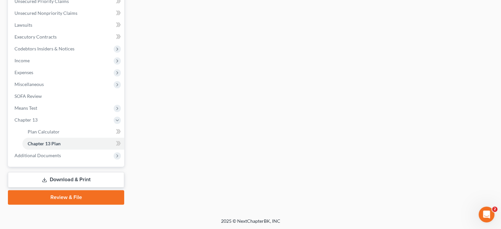
click at [54, 176] on link "Download & Print" at bounding box center [66, 179] width 116 height 15
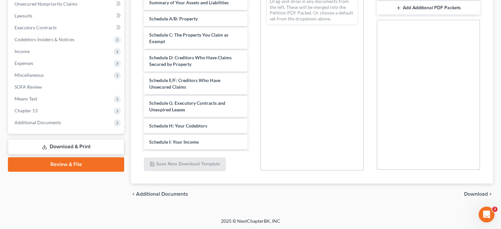
scroll to position [78, 0]
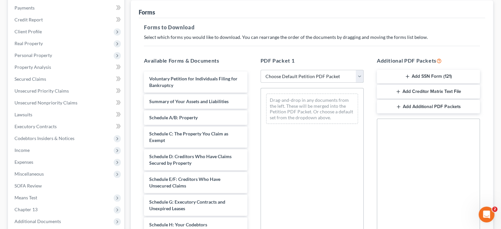
click at [296, 75] on select "Choose Default Petition PDF Packet Complete Bankruptcy Petition (all forms and …" at bounding box center [311, 76] width 103 height 13
select select "0"
click at [260, 70] on select "Choose Default Petition PDF Packet Complete Bankruptcy Petition (all forms and …" at bounding box center [311, 76] width 103 height 13
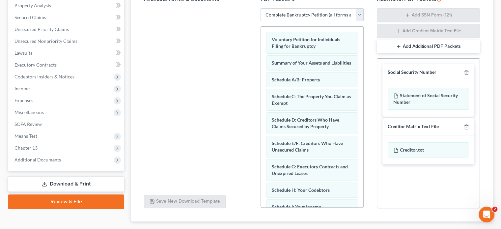
scroll to position [178, 0]
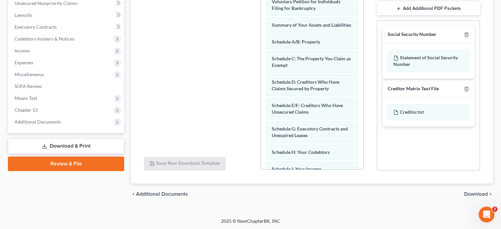
click at [473, 191] on span "Download" at bounding box center [476, 193] width 24 height 5
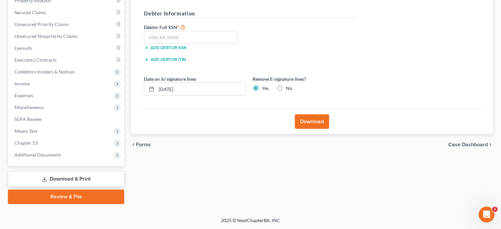
scroll to position [144, 0]
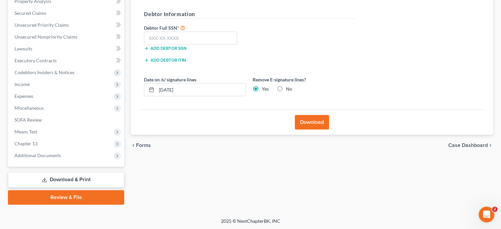
click at [308, 120] on button "Download" at bounding box center [312, 122] width 34 height 14
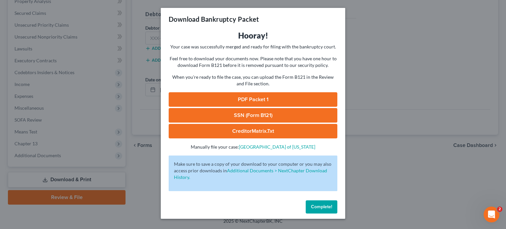
click at [232, 99] on link "PDF Packet 1" at bounding box center [253, 99] width 169 height 14
click at [325, 204] on button "Complete!" at bounding box center [322, 206] width 32 height 13
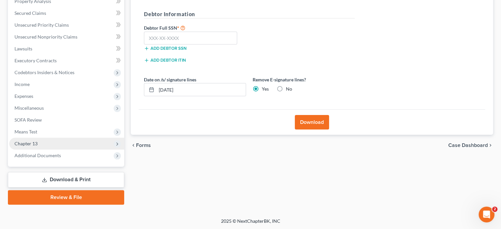
click at [41, 143] on span "Chapter 13" at bounding box center [66, 144] width 115 height 12
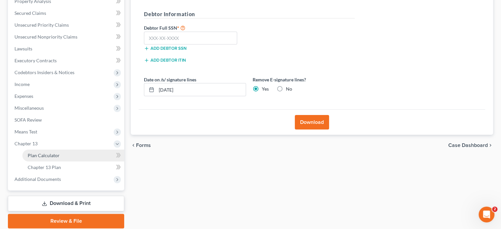
click at [41, 155] on span "Plan Calculator" at bounding box center [44, 155] width 32 height 6
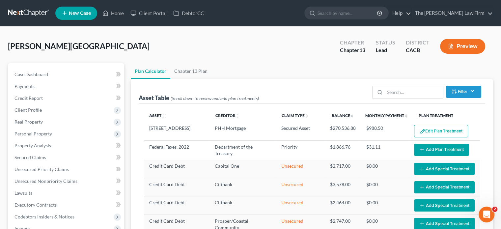
select select "59"
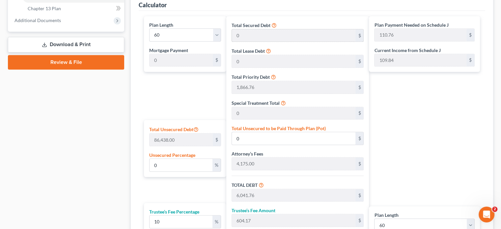
scroll to position [362, 0]
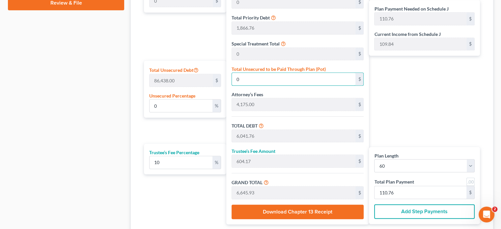
click at [285, 76] on input "0" at bounding box center [293, 79] width 123 height 13
type input "0.0011568985862699275"
type input "1"
type input "6,042.76"
type input "604.27"
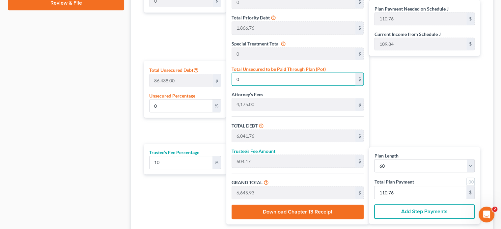
type input "6,647.03"
type input "110.78"
type input "1.00"
click at [183, 224] on div "Plan Length 1 2 3 4 5 6 7 8 9 10 11 12 13 14 15 16 17 18 19 20 21 22 23 24 25 2…" at bounding box center [312, 92] width 346 height 281
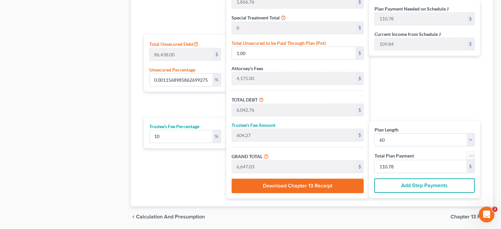
scroll to position [411, 0]
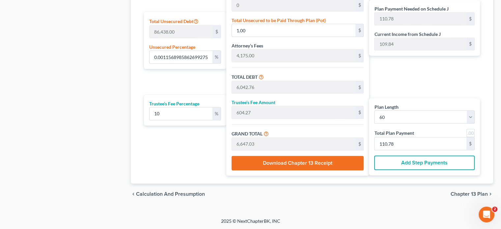
click at [465, 194] on span "Chapter 13 Plan" at bounding box center [468, 193] width 37 height 5
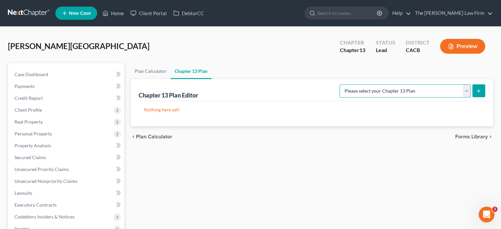
click at [403, 90] on select "Please select your Chapter 13 Plan [GEOGRAPHIC_DATA] of [US_STATE] - Effective …" at bounding box center [404, 90] width 131 height 13
select select "1"
click at [353, 84] on select "Please select your Chapter 13 Plan [GEOGRAPHIC_DATA] of [US_STATE] - Effective …" at bounding box center [404, 90] width 131 height 13
click at [404, 148] on div "Plan Calculator Chapter 13 Plan Chapter 13 Plan Editor Please select your Chapt…" at bounding box center [311, 217] width 369 height 309
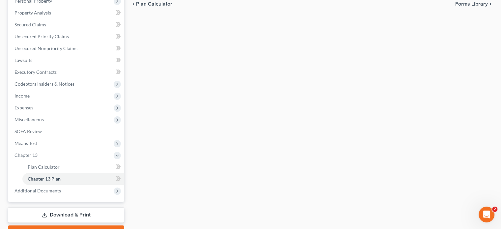
scroll to position [168, 0]
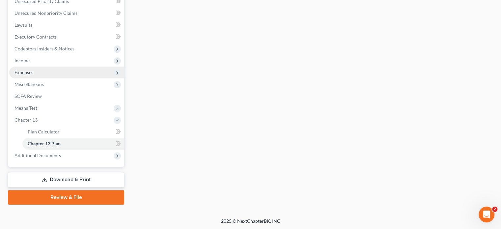
click at [76, 68] on span "Expenses" at bounding box center [66, 73] width 115 height 12
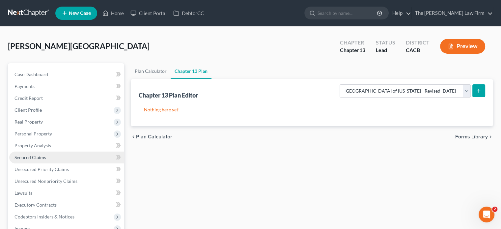
scroll to position [99, 0]
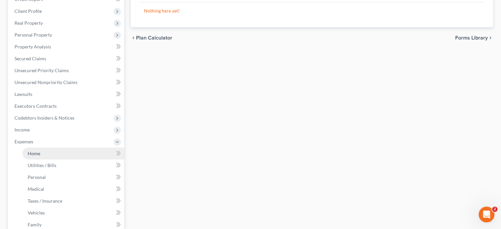
click at [41, 148] on link "Home" at bounding box center [73, 154] width 102 height 12
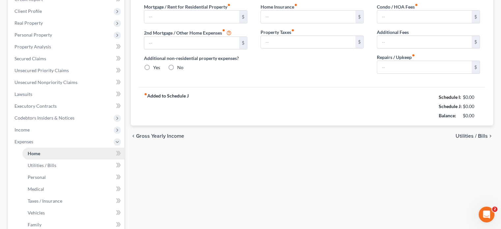
type input "998.50"
type input "0.00"
radio input "true"
type input "0.00"
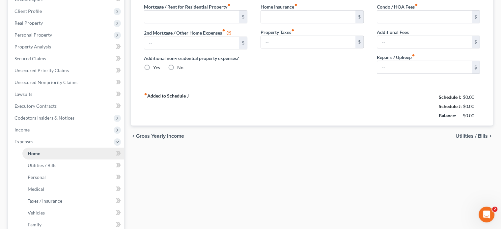
type input "0.00"
type input "100.00"
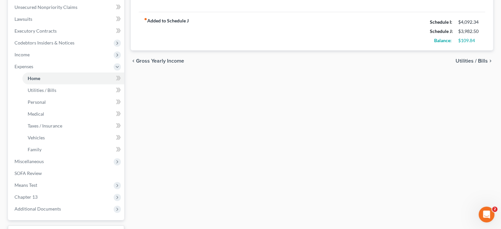
scroll to position [227, 0]
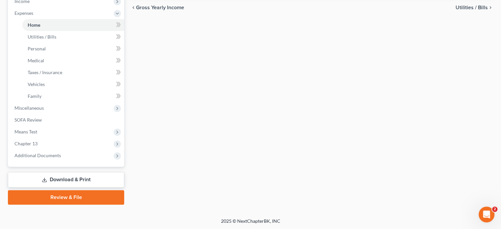
click at [68, 176] on link "Download & Print" at bounding box center [66, 179] width 116 height 15
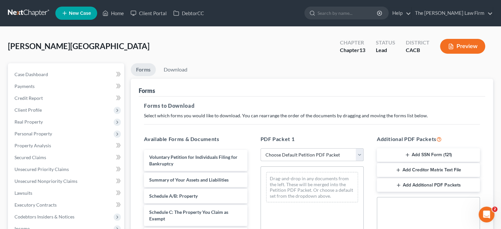
click at [286, 151] on select "Choose Default Petition PDF Packet Complete Bankruptcy Petition (all forms and …" at bounding box center [311, 154] width 103 height 13
select select "0"
click at [260, 148] on select "Choose Default Petition PDF Packet Complete Bankruptcy Petition (all forms and …" at bounding box center [311, 154] width 103 height 13
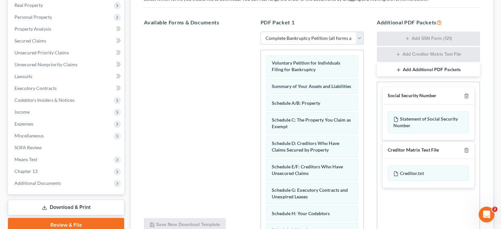
scroll to position [178, 0]
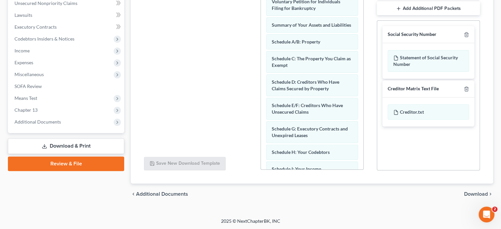
click at [469, 194] on span "Download" at bounding box center [476, 193] width 24 height 5
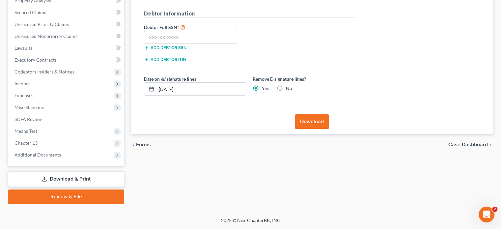
scroll to position [144, 0]
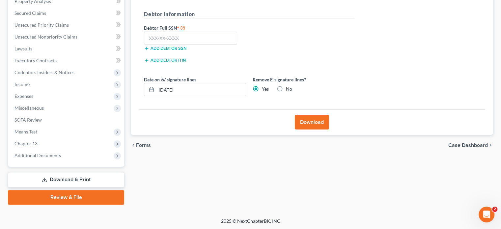
click at [307, 121] on button "Download" at bounding box center [312, 122] width 34 height 14
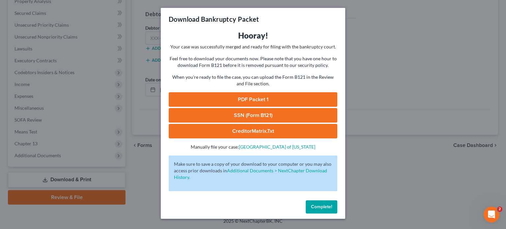
click at [253, 93] on link "PDF Packet 1" at bounding box center [253, 99] width 169 height 14
click at [329, 203] on button "Complete!" at bounding box center [322, 206] width 32 height 13
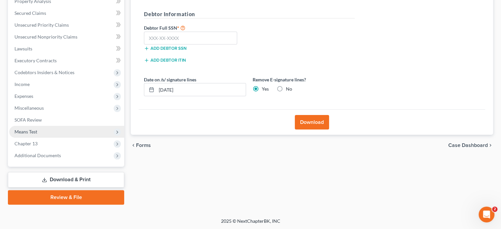
click at [54, 137] on span "Means Test" at bounding box center [66, 132] width 115 height 12
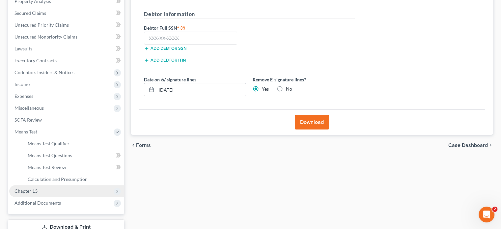
click at [56, 190] on span "Chapter 13" at bounding box center [66, 191] width 115 height 12
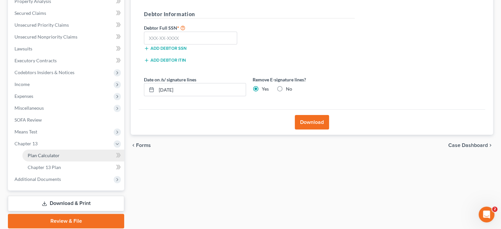
click at [32, 159] on link "Plan Calculator" at bounding box center [73, 155] width 102 height 12
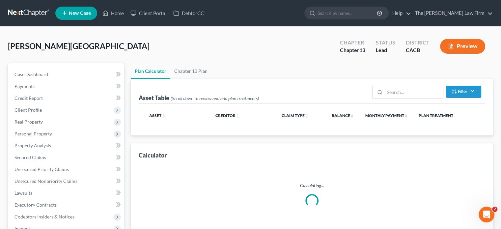
select select "59"
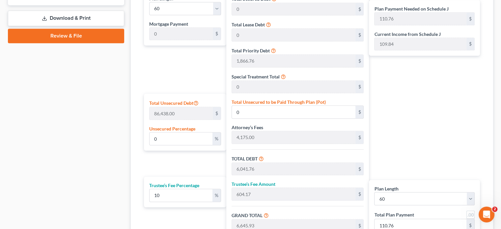
scroll to position [362, 0]
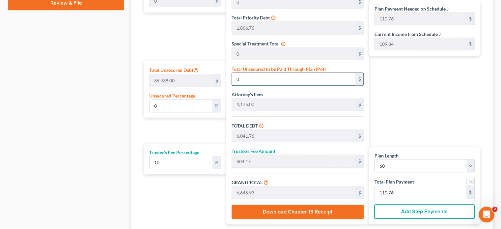
click at [282, 79] on input "0" at bounding box center [293, 79] width 123 height 13
type input "0.006941391517619566"
type input "6"
type input "6,047.76"
type input "604.77"
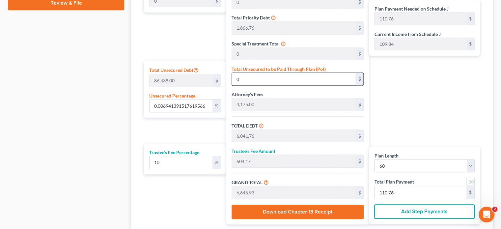
type input "6,652.53"
type input "110.87"
type input "0.06941391517619565"
type input "60"
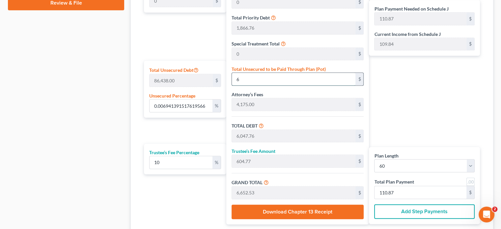
type input "6,101.76"
type input "610.17"
type input "6,711.93"
type input "111.86"
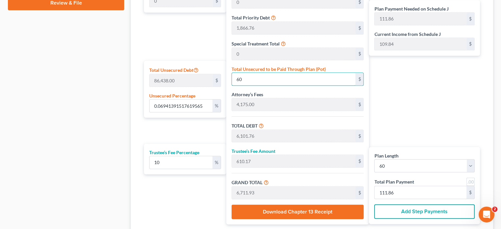
type input "60"
click at [189, 129] on div "Plan Length 1 2 3 4 5 6 7 8 9 10 11 12 13 14 15 16 17 18 19 20 21 22 23 24 25 2…" at bounding box center [184, 90] width 86 height 267
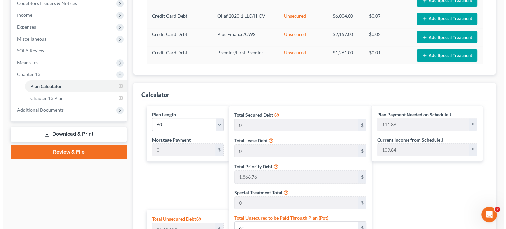
scroll to position [16, 0]
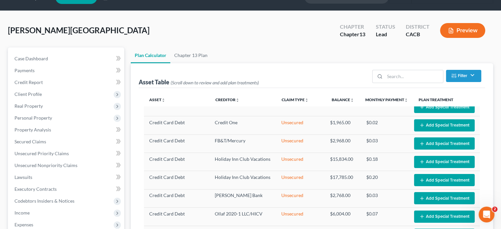
click at [460, 35] on button "Preview" at bounding box center [462, 30] width 45 height 15
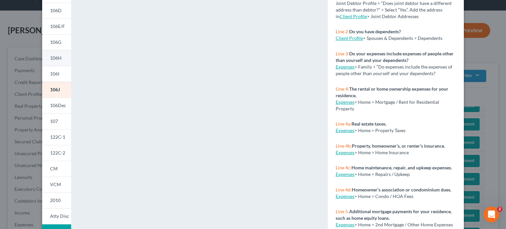
scroll to position [142, 0]
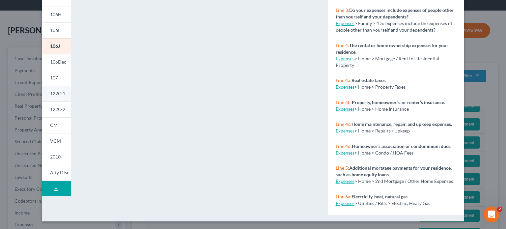
click at [55, 95] on span "122C-1" at bounding box center [57, 94] width 15 height 6
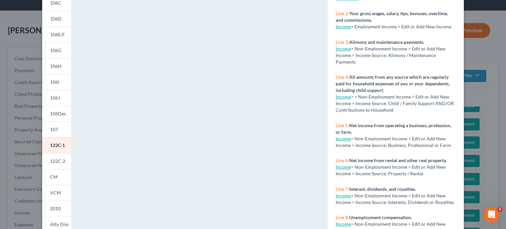
scroll to position [76, 0]
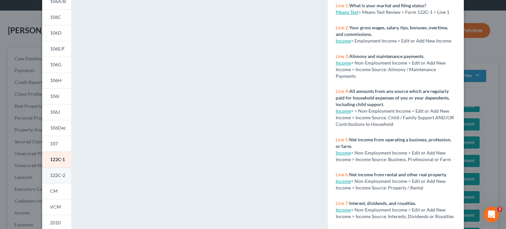
click at [53, 175] on span "122C-2" at bounding box center [57, 175] width 15 height 6
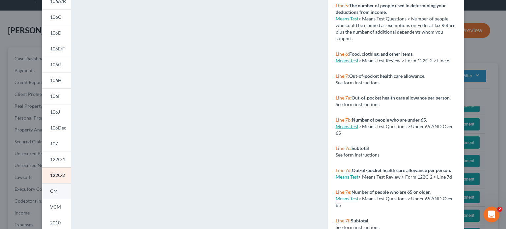
click at [47, 185] on link "CM" at bounding box center [56, 191] width 29 height 16
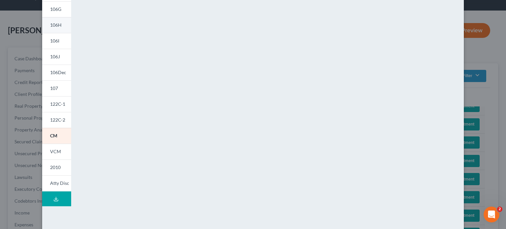
scroll to position [142, 0]
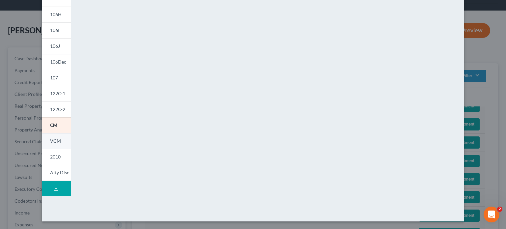
click at [53, 142] on span "VCM" at bounding box center [55, 141] width 11 height 6
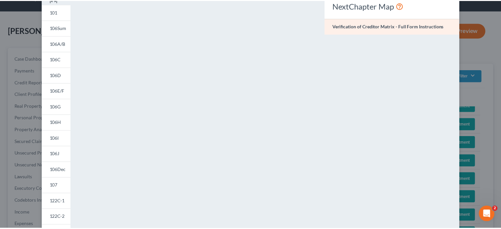
scroll to position [0, 0]
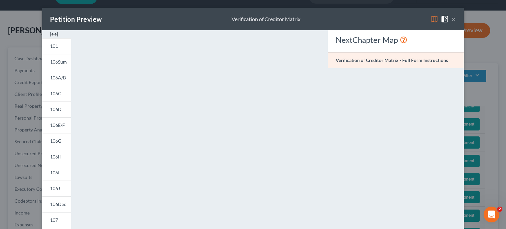
click at [448, 19] on span at bounding box center [446, 19] width 11 height 6
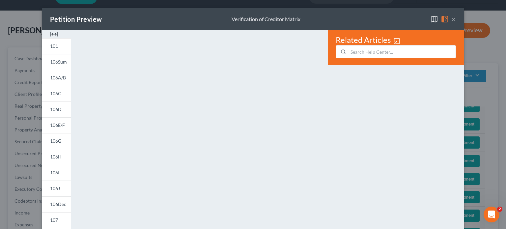
click at [451, 20] on button "×" at bounding box center [453, 19] width 5 height 8
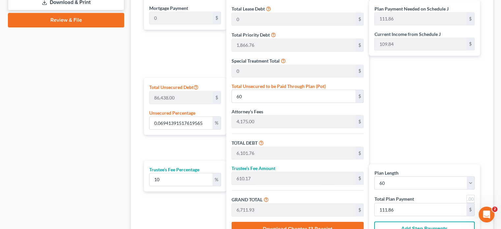
scroll to position [411, 0]
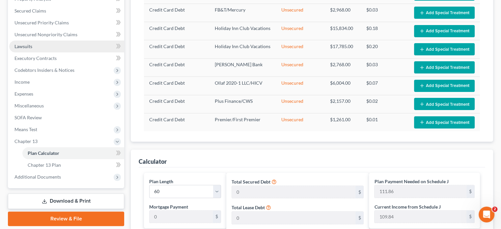
scroll to position [132, 0]
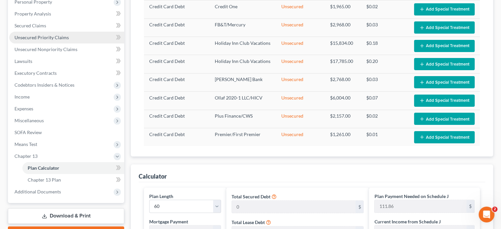
click at [50, 34] on link "Unsecured Priority Claims" at bounding box center [66, 38] width 115 height 12
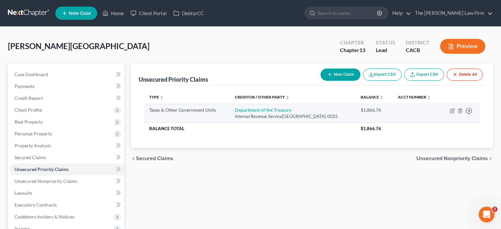
click at [182, 112] on div "Taxes & Other Government Units" at bounding box center [186, 110] width 75 height 7
click at [451, 110] on icon "button" at bounding box center [451, 110] width 5 height 5
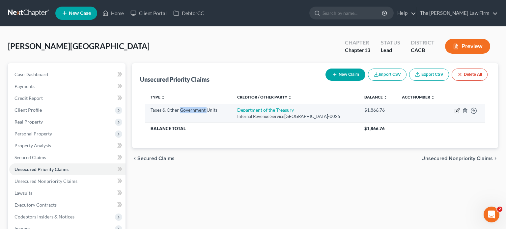
select select "0"
select select "46"
select select "0"
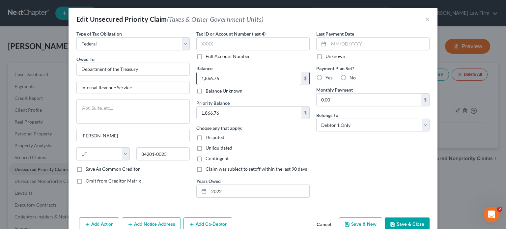
click at [225, 83] on input "1,866.76" at bounding box center [249, 78] width 105 height 13
click at [176, 200] on div "Type of Tax Obligation * Select Federal City State Franchise Tax Board Other Ow…" at bounding box center [133, 116] width 120 height 173
click at [402, 222] on button "Save & Close" at bounding box center [407, 224] width 45 height 14
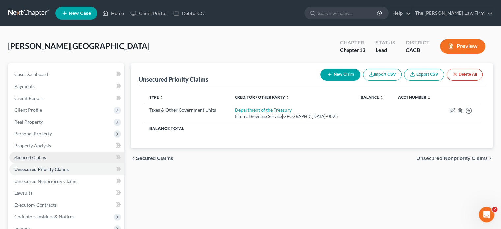
click at [22, 154] on link "Secured Claims" at bounding box center [66, 157] width 115 height 12
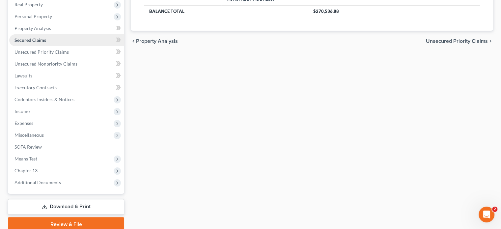
scroll to position [144, 0]
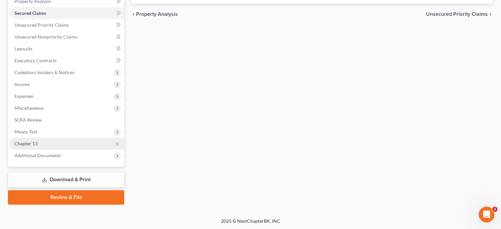
click at [41, 143] on span "Chapter 13" at bounding box center [66, 144] width 115 height 12
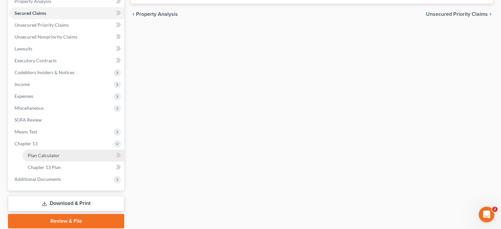
click at [40, 156] on span "Plan Calculator" at bounding box center [44, 155] width 32 height 6
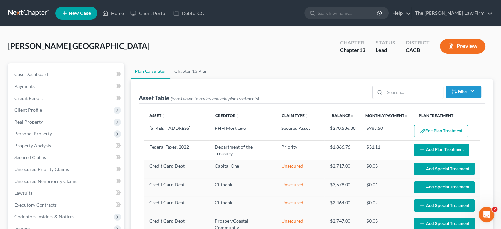
select select "59"
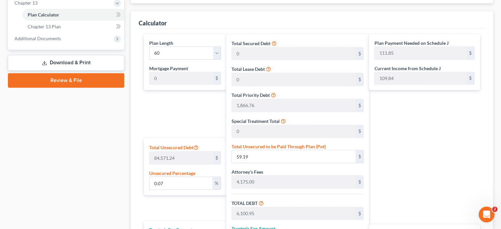
scroll to position [296, 0]
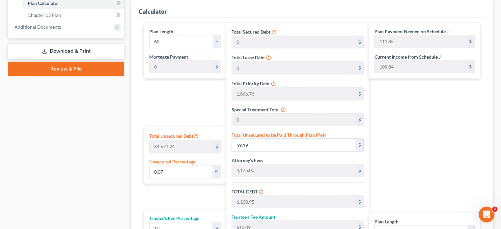
click at [65, 48] on link "Download & Print" at bounding box center [66, 50] width 116 height 15
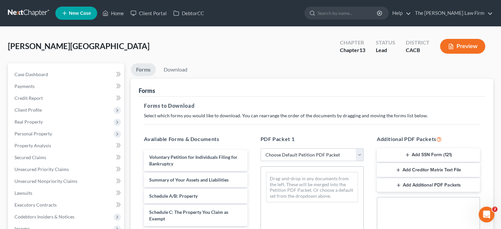
click at [298, 153] on select "Choose Default Petition PDF Packet Complete Bankruptcy Petition (all forms and …" at bounding box center [311, 154] width 103 height 13
select select "0"
click at [260, 148] on select "Choose Default Petition PDF Packet Complete Bankruptcy Petition (all forms and …" at bounding box center [311, 154] width 103 height 13
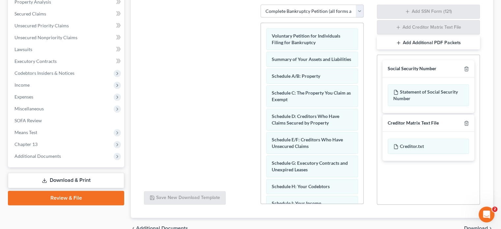
scroll to position [178, 0]
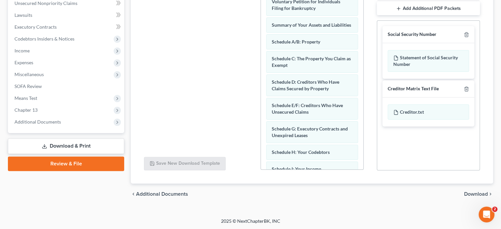
click at [473, 195] on span "Download" at bounding box center [476, 193] width 24 height 5
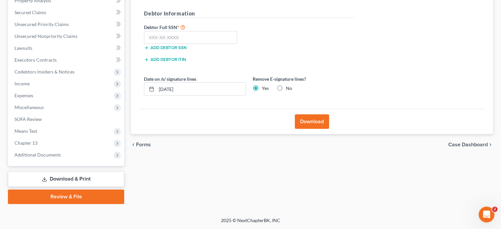
scroll to position [144, 0]
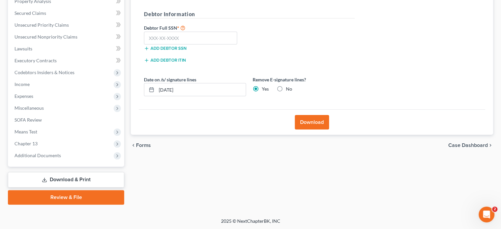
click at [325, 121] on button "Download" at bounding box center [312, 122] width 34 height 14
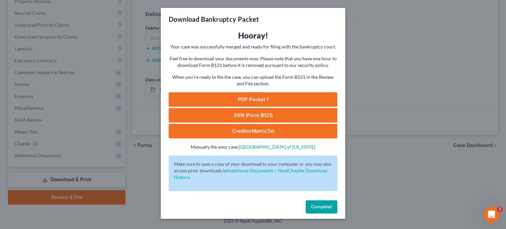
click at [249, 97] on link "PDF Packet 1" at bounding box center [253, 99] width 169 height 14
click at [309, 207] on button "Complete!" at bounding box center [322, 206] width 32 height 13
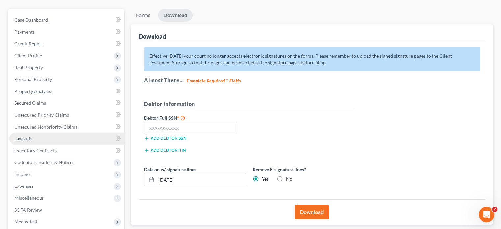
scroll to position [66, 0]
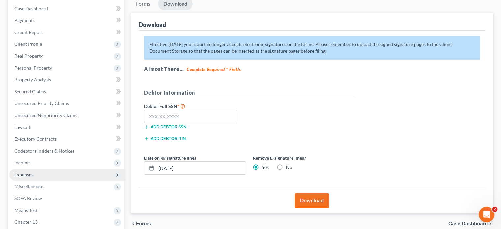
click at [26, 177] on span "Expenses" at bounding box center [23, 175] width 19 height 6
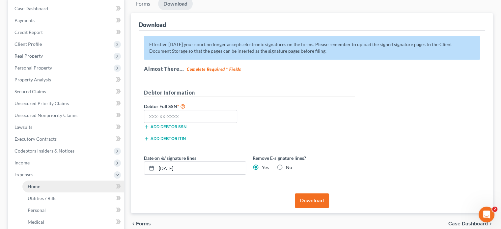
click at [34, 186] on span "Home" at bounding box center [34, 186] width 13 height 6
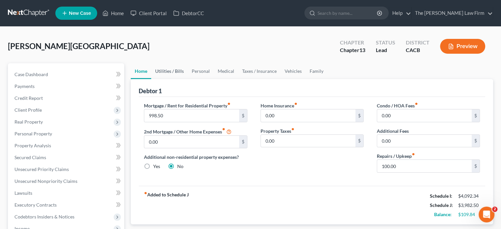
click at [167, 71] on link "Utilities / Bills" at bounding box center [169, 71] width 37 height 16
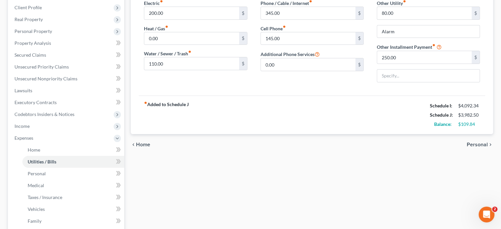
scroll to position [132, 0]
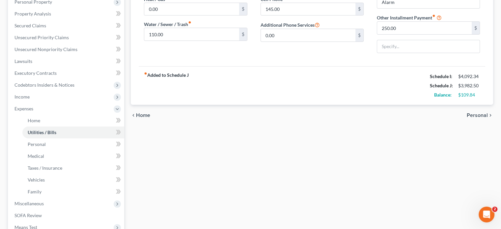
click at [475, 113] on span "Personal" at bounding box center [477, 115] width 21 height 5
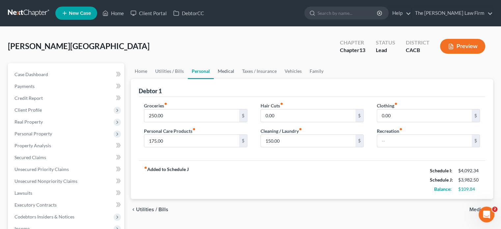
click at [227, 69] on link "Medical" at bounding box center [226, 71] width 24 height 16
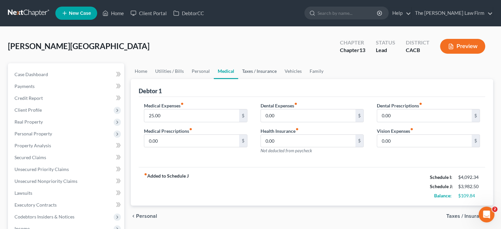
click at [255, 74] on link "Taxes / Insurance" at bounding box center [259, 71] width 42 height 16
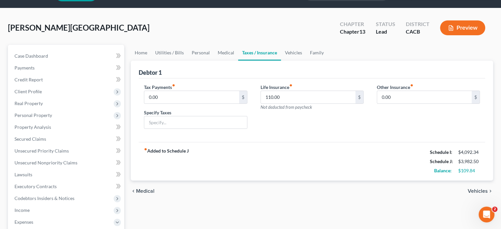
scroll to position [33, 0]
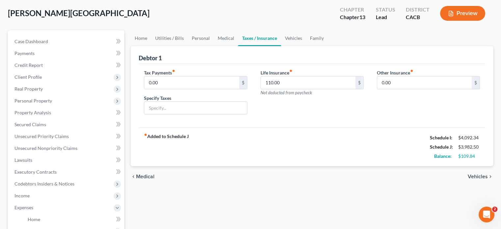
click at [475, 175] on span "Vehicles" at bounding box center [478, 176] width 20 height 5
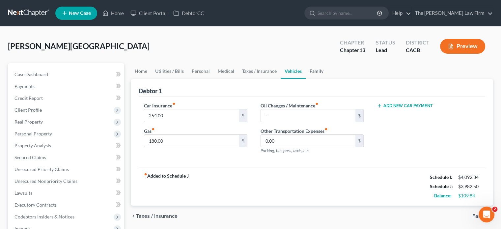
click at [313, 71] on link "Family" at bounding box center [317, 71] width 22 height 16
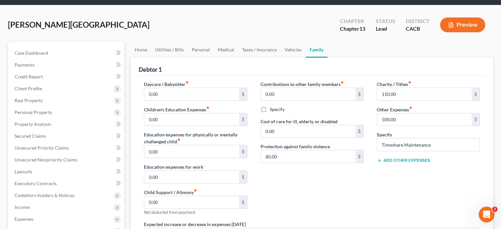
scroll to position [33, 0]
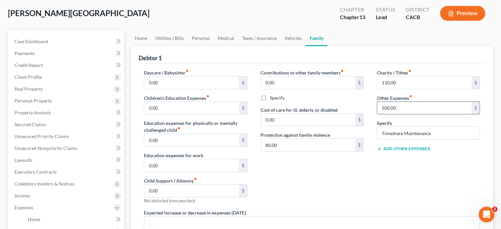
click at [402, 111] on input "500.00" at bounding box center [424, 108] width 95 height 13
click at [352, 181] on div "Contributions to other family members fiber_manual_record 0.00 $ Specify Cost o…" at bounding box center [312, 139] width 116 height 140
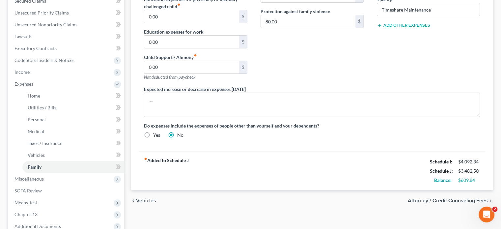
scroll to position [198, 0]
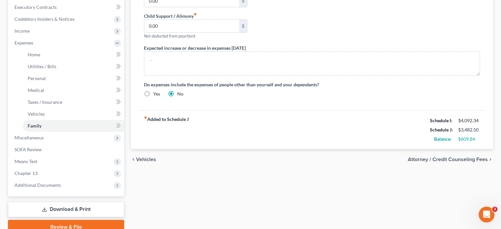
click at [320, 117] on div "fiber_manual_record Added to Schedule J Schedule I: $4,092.34 Schedule J: $3,48…" at bounding box center [312, 129] width 346 height 39
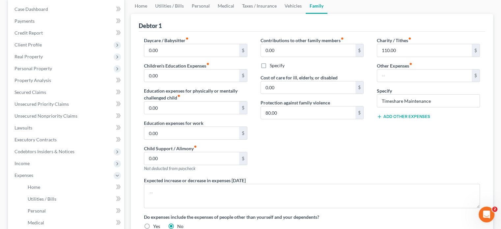
scroll to position [33, 0]
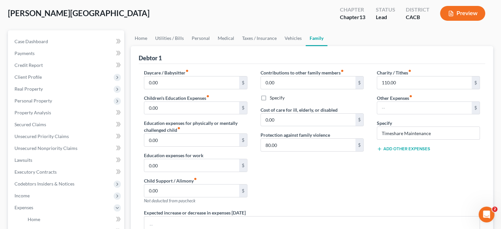
click at [484, 207] on div "Open Intercom Messenger" at bounding box center [486, 215] width 22 height 22
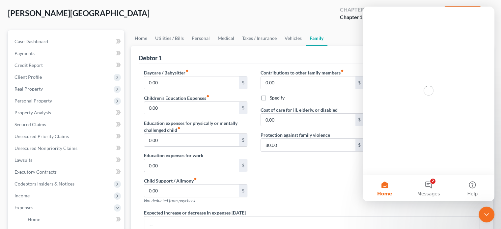
scroll to position [0, 0]
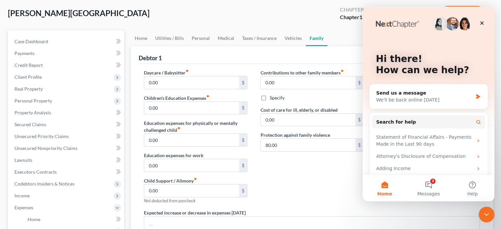
click at [354, 170] on div "Contributions to other family members fiber_manual_record 0.00 $ Specify Cost o…" at bounding box center [312, 139] width 116 height 140
click at [480, 27] on div "Close" at bounding box center [482, 23] width 12 height 12
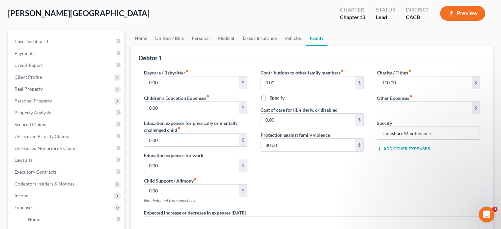
click at [325, 195] on div "Contributions to other family members fiber_manual_record 0.00 $ Specify Cost o…" at bounding box center [312, 139] width 116 height 140
click at [290, 39] on link "Vehicles" at bounding box center [293, 38] width 25 height 16
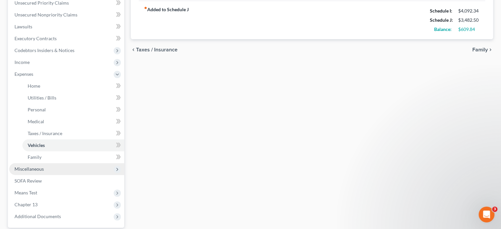
scroll to position [198, 0]
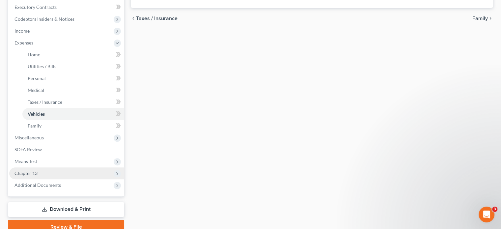
click at [42, 171] on span "Chapter 13" at bounding box center [66, 173] width 115 height 12
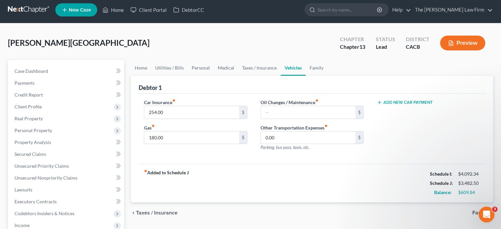
scroll to position [135, 0]
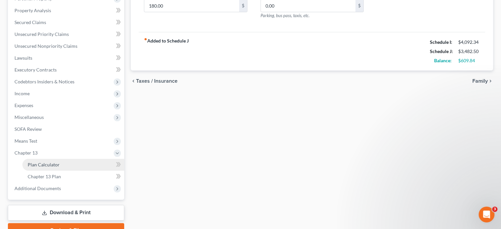
click at [36, 159] on link "Plan Calculator" at bounding box center [73, 165] width 102 height 12
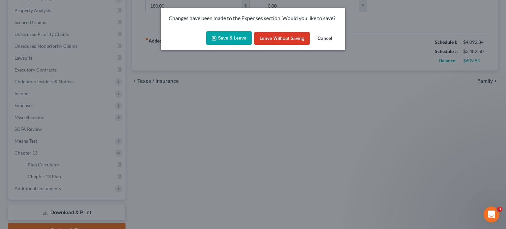
click at [230, 33] on button "Save & Leave" at bounding box center [228, 38] width 45 height 14
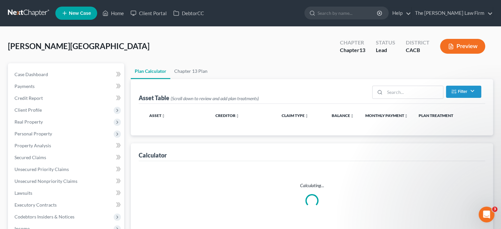
select select "59"
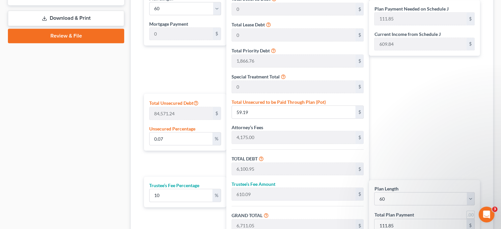
scroll to position [395, 0]
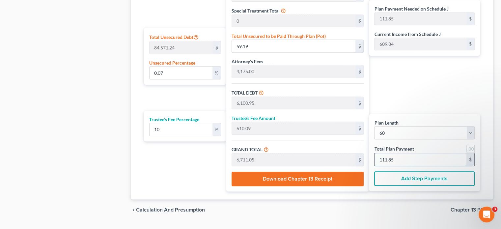
click at [407, 153] on input "111.85" at bounding box center [420, 159] width 92 height 13
click at [200, 70] on input "0.07" at bounding box center [180, 73] width 63 height 13
click at [407, 163] on input "111.85" at bounding box center [420, 159] width 92 height 13
type input "0"
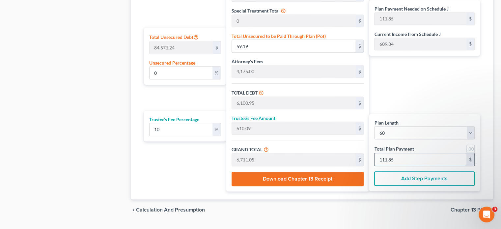
type input "327.27"
type input "32.72"
type input "360.00"
type input "6"
type input "3,272.72"
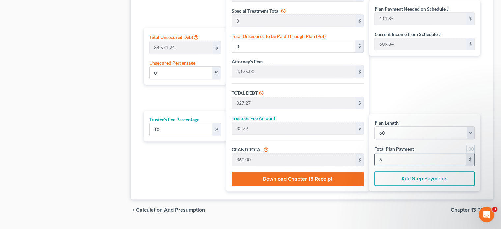
type input "327.27"
type input "3,600.00"
type input "60"
type input "31.55"
type input "26,685.51"
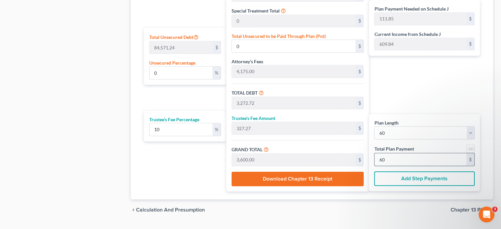
type input "32,727.27"
click at [183, 176] on div "Plan Length 1 2 3 4 5 6 7 8 9 10 11 12 13 14 15 16 17 18 19 20 21 22 23 24 25 2…" at bounding box center [184, 57] width 86 height 267
click at [406, 160] on input "600" at bounding box center [420, 159] width 92 height 13
click at [396, 86] on div "Plan Payment Needed on Schedule J 111.85 $ Current Income from Schedule J 609.8…" at bounding box center [426, 57] width 114 height 267
click at [290, 42] on input "0" at bounding box center [293, 46] width 123 height 13
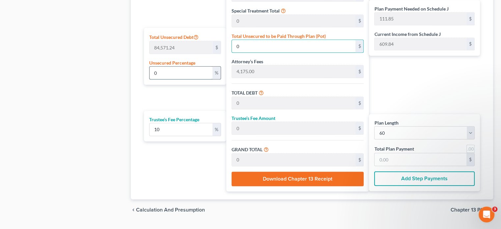
click at [194, 70] on input "0" at bounding box center [180, 73] width 63 height 13
click at [185, 68] on input "5" at bounding box center [180, 73] width 63 height 13
click at [162, 75] on input "15" at bounding box center [180, 73] width 63 height 13
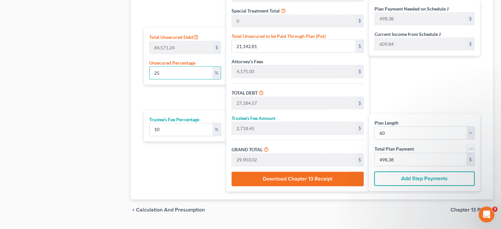
click at [182, 70] on input "25" at bounding box center [180, 73] width 63 height 13
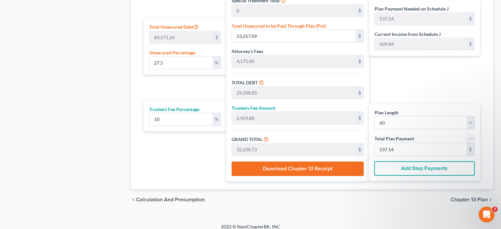
scroll to position [411, 0]
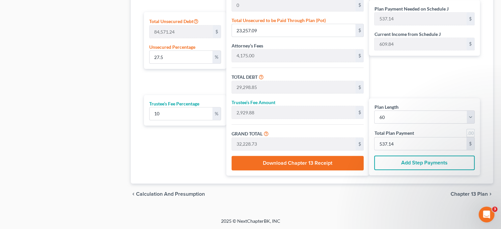
click at [457, 196] on span "Chapter 13 Plan" at bounding box center [468, 193] width 37 height 5
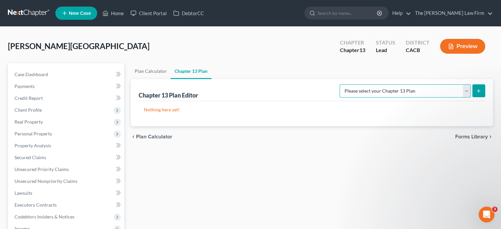
click at [398, 89] on select "Please select your Chapter 13 Plan [GEOGRAPHIC_DATA] of [US_STATE] - Effective …" at bounding box center [404, 90] width 131 height 13
click at [353, 84] on select "Please select your Chapter 13 Plan [GEOGRAPHIC_DATA] of [US_STATE] - Effective …" at bounding box center [404, 90] width 131 height 13
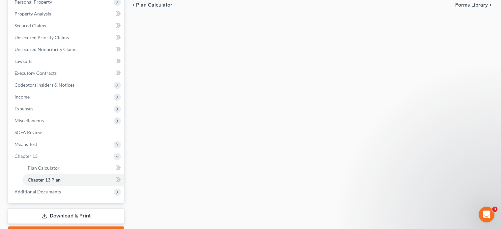
click at [467, 2] on span "Forms Library" at bounding box center [471, 4] width 33 height 5
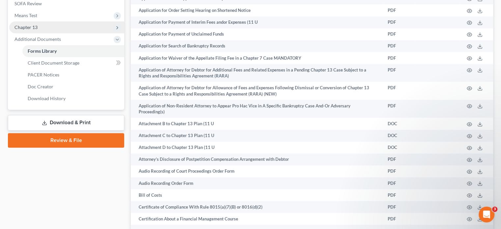
scroll to position [296, 0]
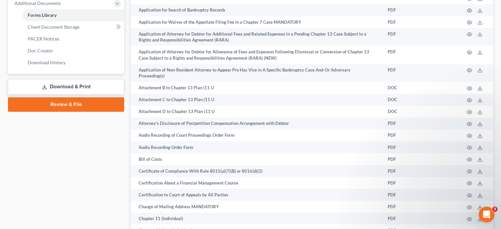
click at [60, 89] on link "Download & Print" at bounding box center [66, 86] width 116 height 15
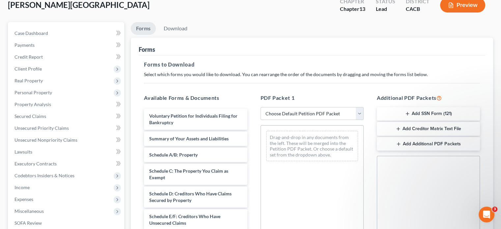
scroll to position [66, 0]
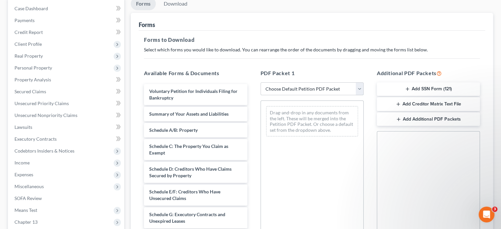
click at [301, 84] on select "Choose Default Petition PDF Packet Complete Bankruptcy Petition (all forms and …" at bounding box center [311, 88] width 103 height 13
click at [260, 82] on select "Choose Default Petition PDF Packet Complete Bankruptcy Petition (all forms and …" at bounding box center [311, 88] width 103 height 13
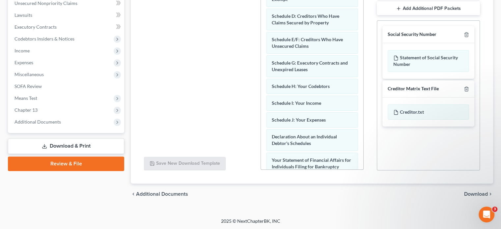
click at [471, 191] on span "Download" at bounding box center [476, 193] width 24 height 5
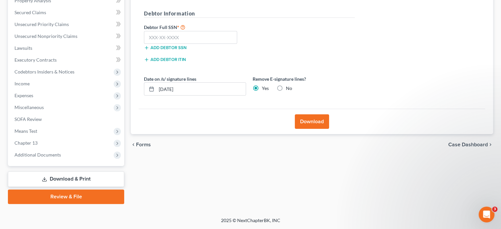
scroll to position [144, 0]
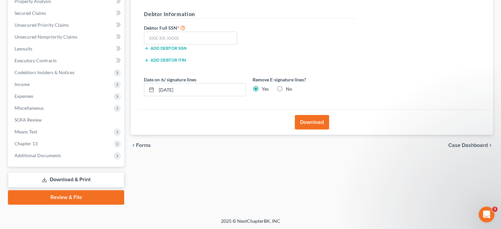
click at [320, 114] on div "Download" at bounding box center [312, 121] width 346 height 25
click at [316, 116] on button "Download" at bounding box center [312, 122] width 34 height 14
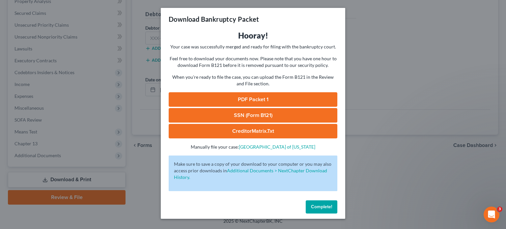
click at [276, 98] on link "PDF Packet 1" at bounding box center [253, 99] width 169 height 14
click at [327, 201] on button "Complete!" at bounding box center [322, 206] width 32 height 13
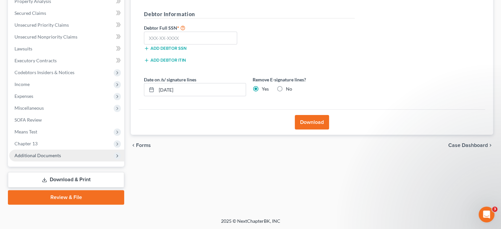
click at [40, 160] on span "Additional Documents" at bounding box center [66, 155] width 115 height 12
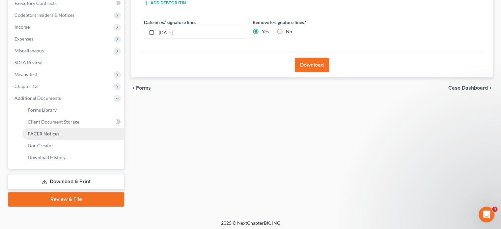
scroll to position [204, 0]
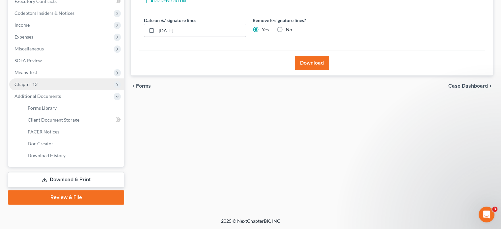
click at [46, 87] on span "Chapter 13" at bounding box center [66, 84] width 115 height 12
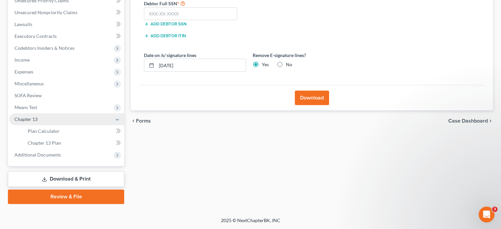
scroll to position [168, 0]
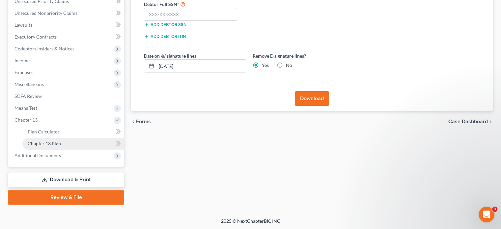
click at [46, 147] on link "Chapter 13 Plan" at bounding box center [73, 144] width 102 height 12
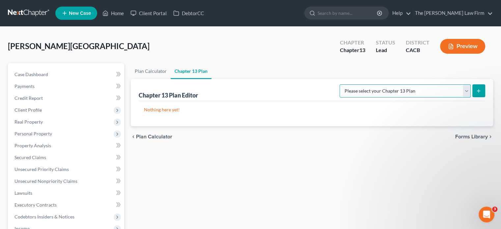
click at [393, 93] on select "Please select your Chapter 13 Plan [GEOGRAPHIC_DATA] of [US_STATE] - Effective …" at bounding box center [404, 90] width 131 height 13
click at [353, 84] on select "Please select your Chapter 13 Plan [GEOGRAPHIC_DATA] of [US_STATE] - Effective …" at bounding box center [404, 90] width 131 height 13
click at [482, 91] on button "submit" at bounding box center [478, 90] width 13 height 13
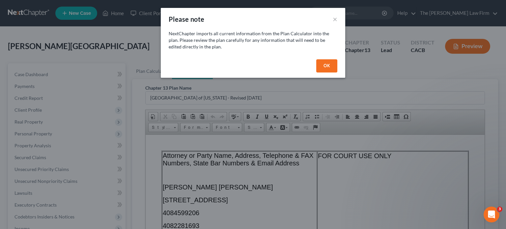
click at [326, 67] on button "OK" at bounding box center [326, 65] width 21 height 13
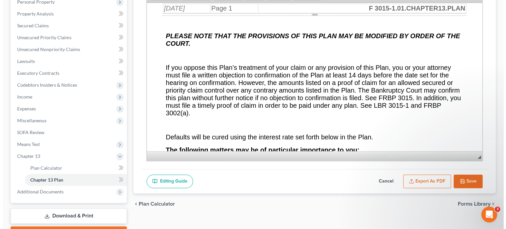
scroll to position [823, 0]
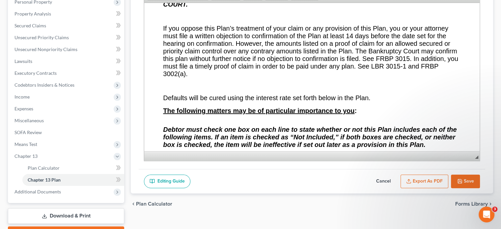
click at [421, 178] on button "Export as PDF" at bounding box center [424, 182] width 48 height 14
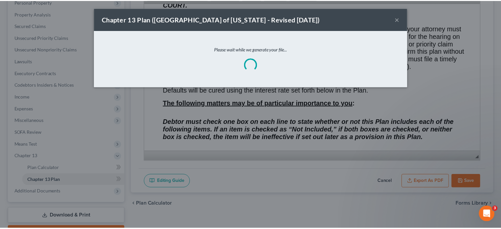
scroll to position [826, 0]
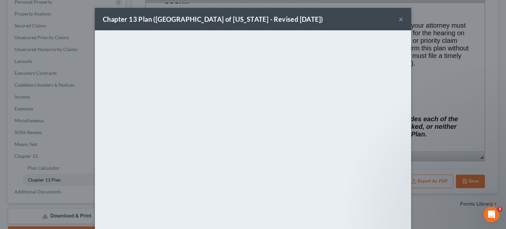
click at [398, 16] on button "×" at bounding box center [400, 19] width 5 height 8
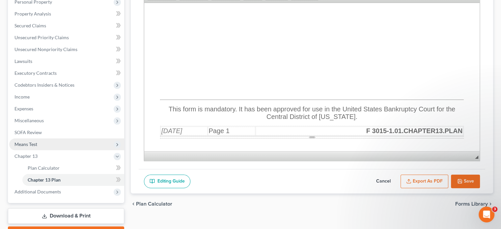
scroll to position [0, 0]
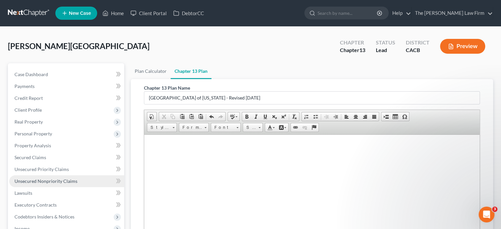
click at [49, 182] on span "Unsecured Nonpriority Claims" at bounding box center [45, 181] width 63 height 6
